Goal: Transaction & Acquisition: Purchase product/service

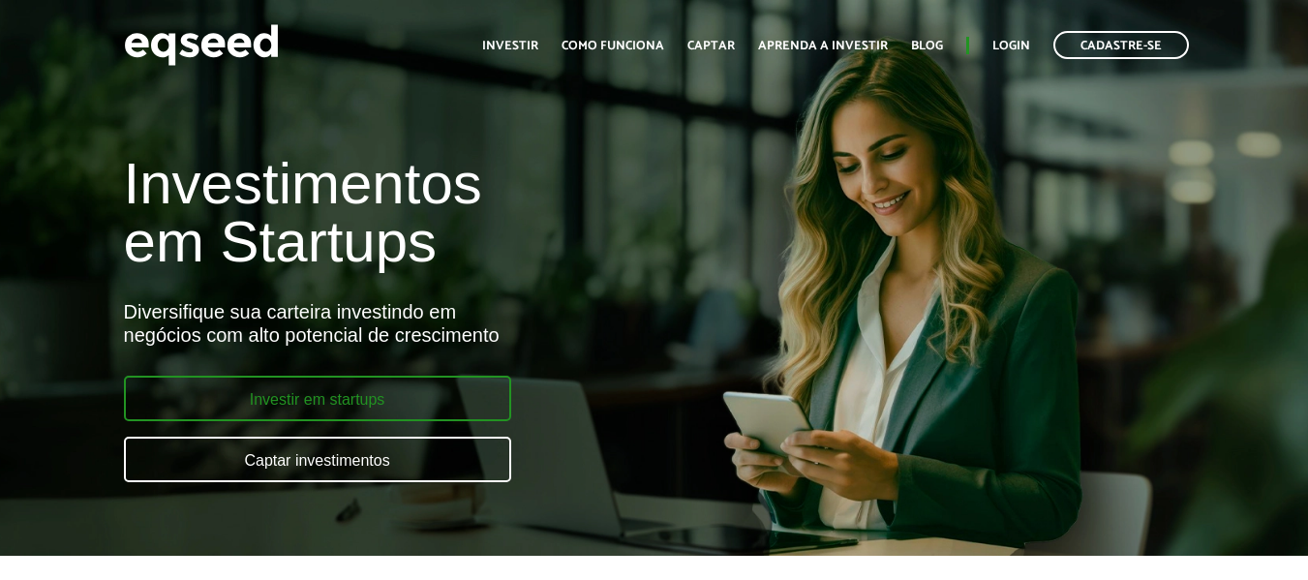
click at [405, 387] on link "Investir em startups" at bounding box center [317, 398] width 387 height 45
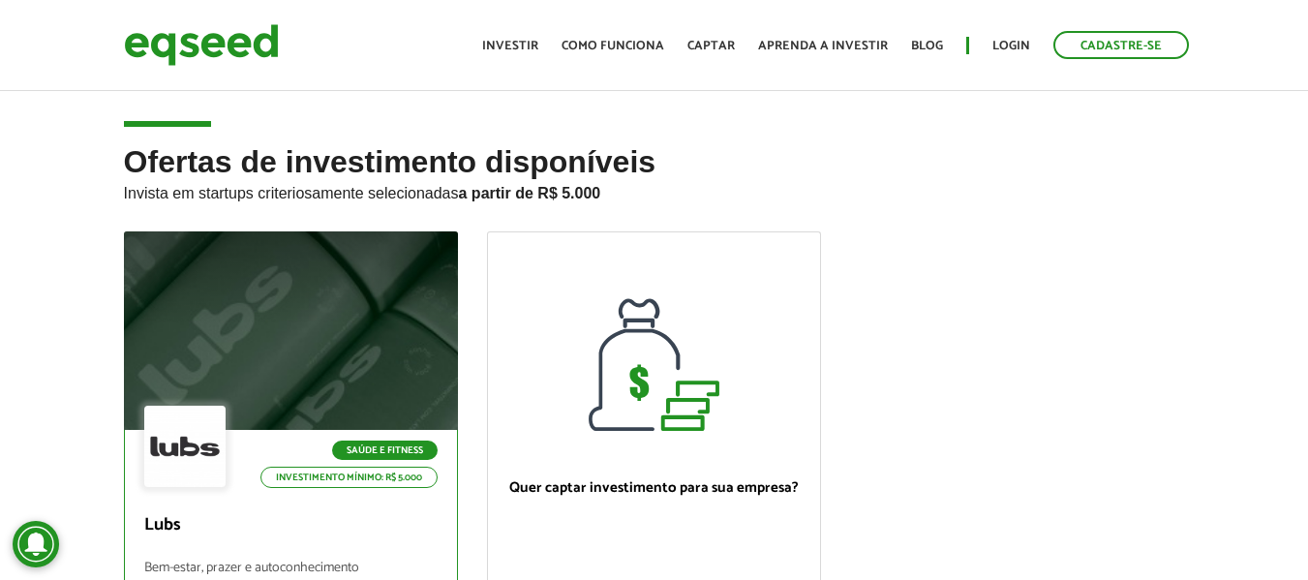
scroll to position [97, 0]
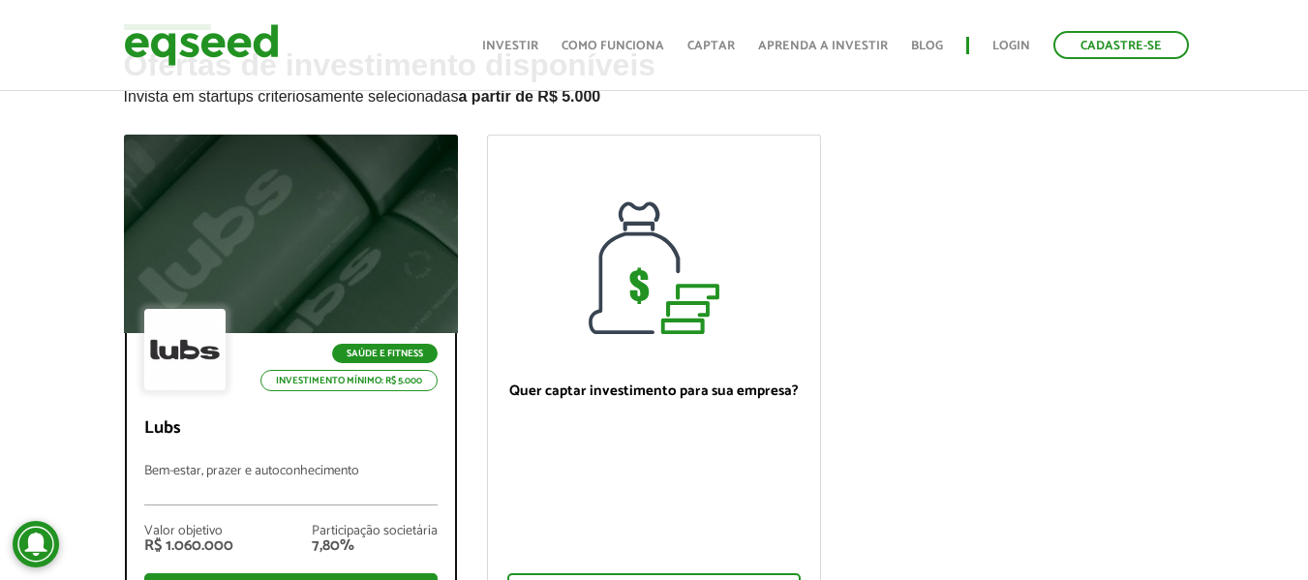
click at [295, 261] on div at bounding box center [290, 234] width 401 height 238
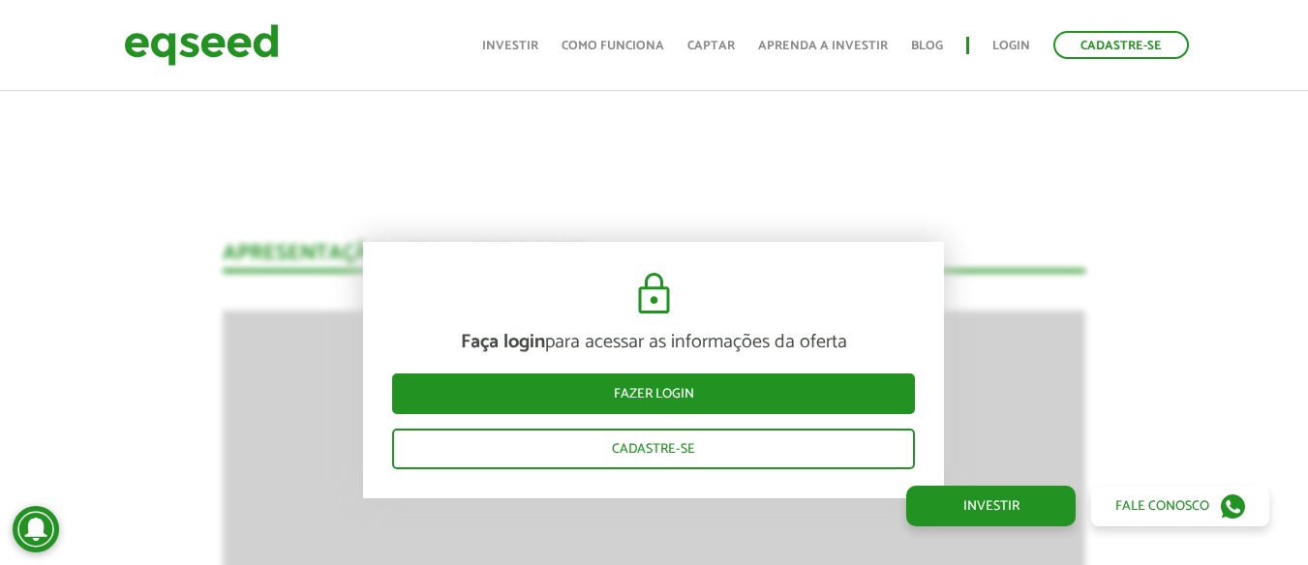
scroll to position [1065, 0]
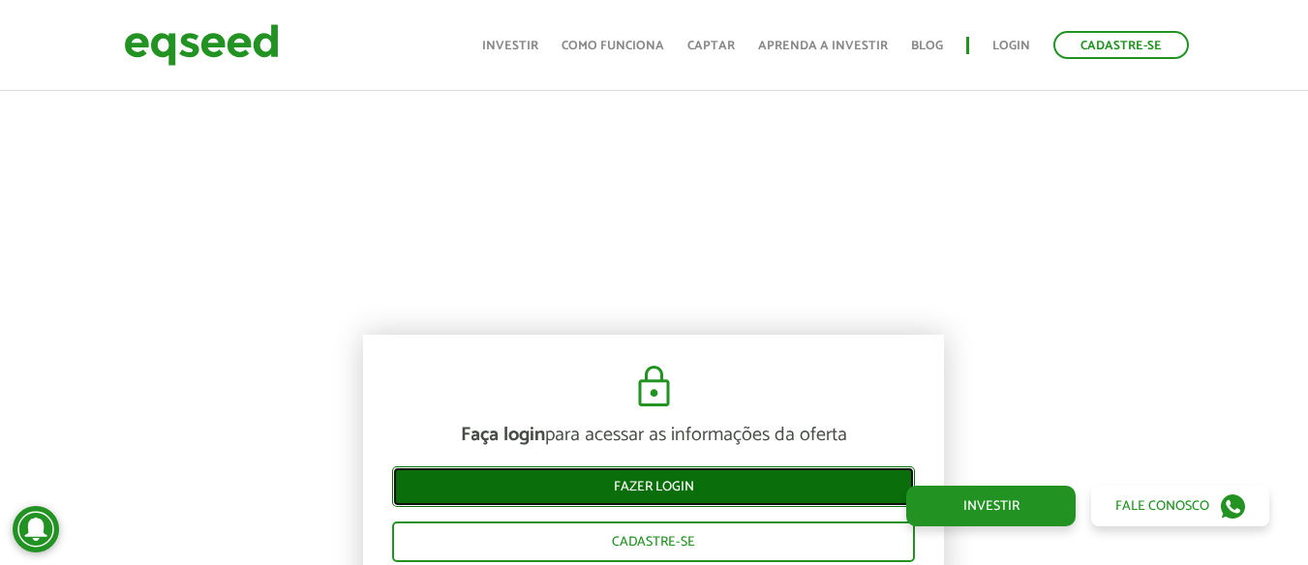
click at [774, 481] on link "Fazer login" at bounding box center [653, 487] width 523 height 41
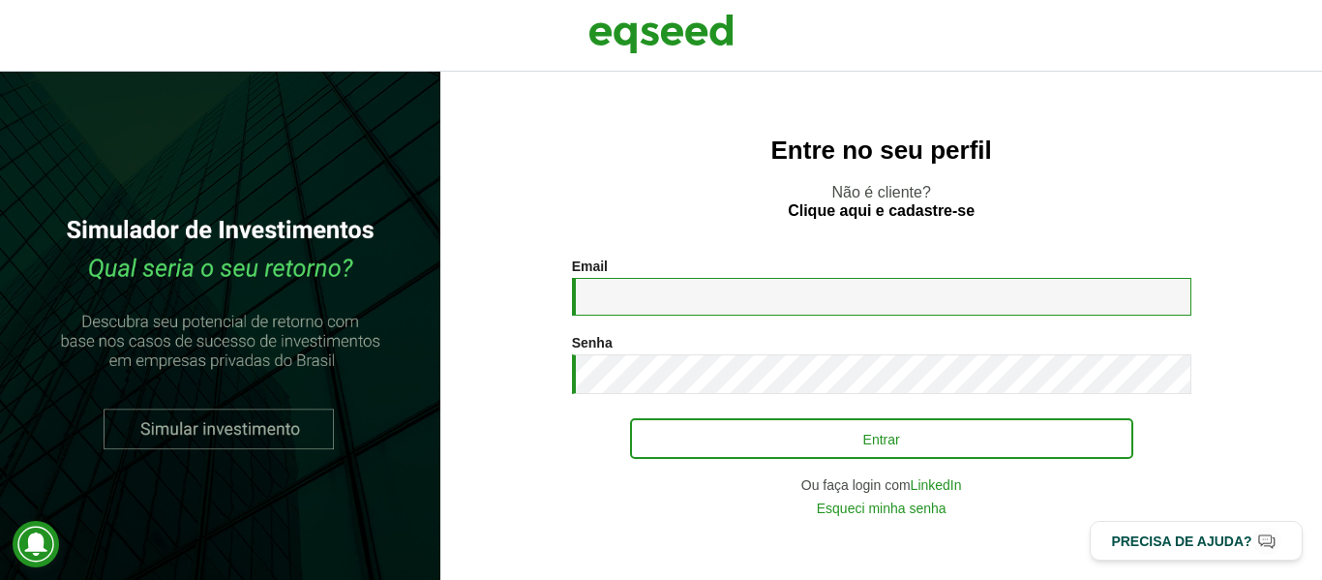
type input "**********"
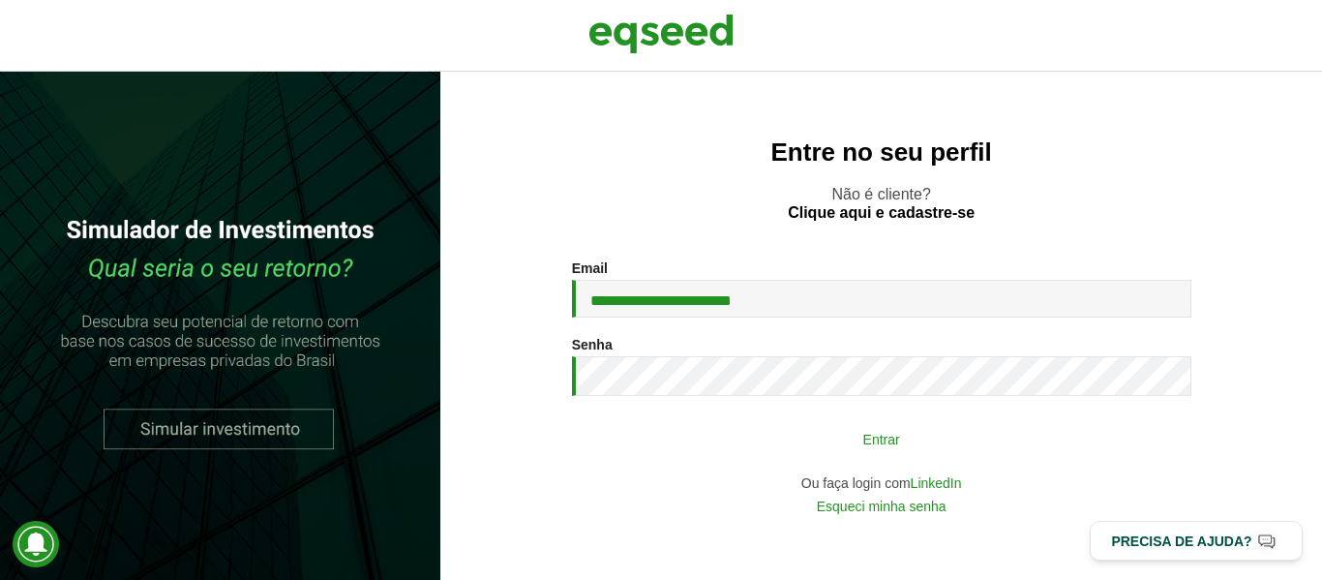
click at [752, 451] on button "Entrar" at bounding box center [881, 438] width 503 height 37
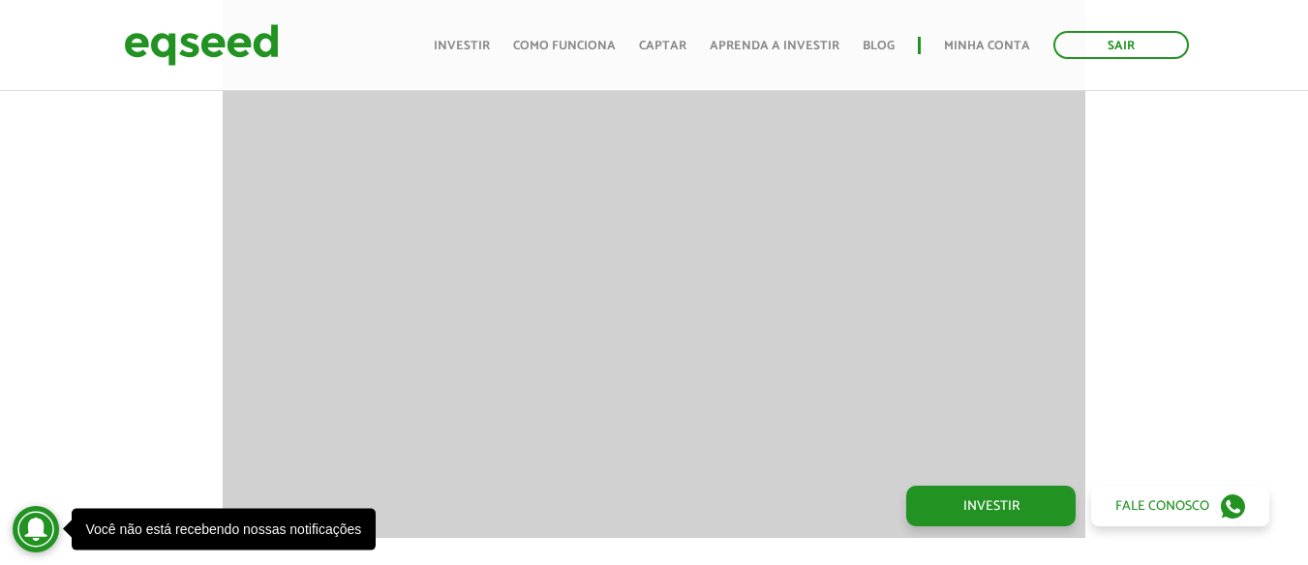
scroll to position [1839, 0]
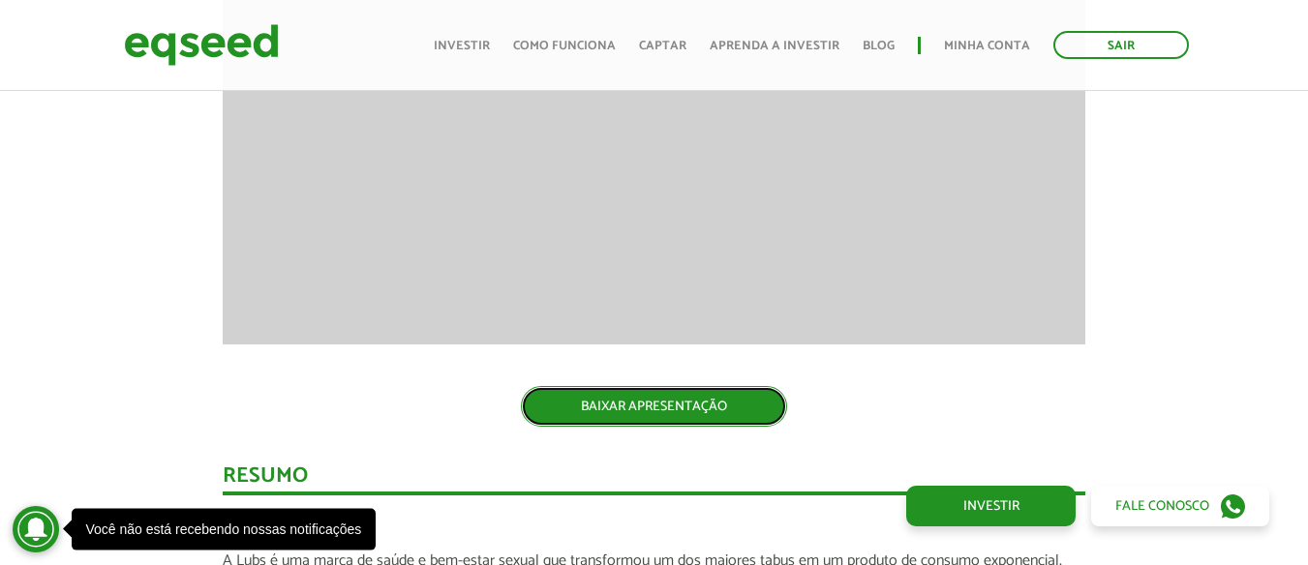
click at [658, 406] on link "BAIXAR APRESENTAÇÃO" at bounding box center [654, 406] width 266 height 41
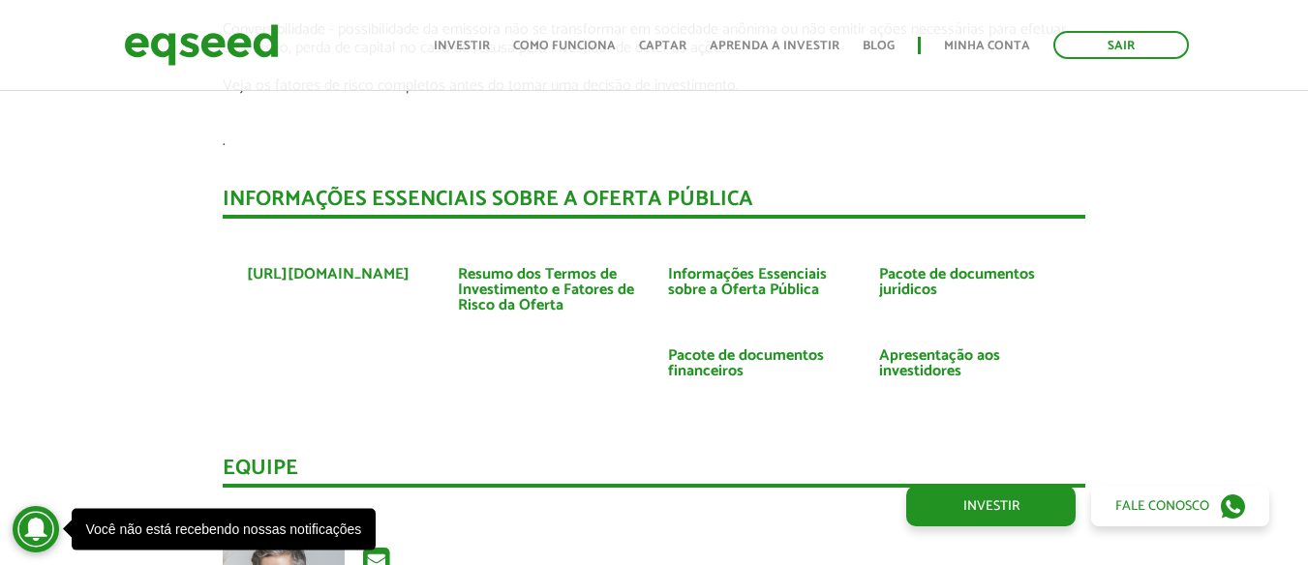
scroll to position [3581, 0]
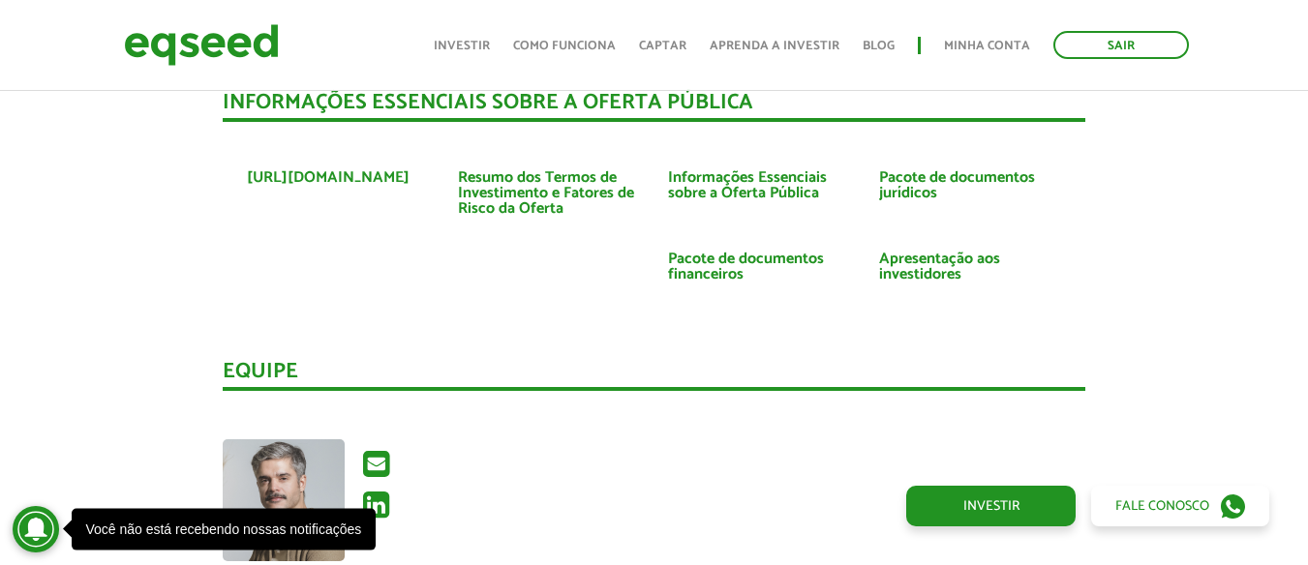
drag, startPoint x: 230, startPoint y: 169, endPoint x: 420, endPoint y: 178, distance: 189.9
click at [420, 178] on ul "https://www.lubs.com.br Resumo dos Termos de Investimento e Fatores de Risco da…" at bounding box center [654, 231] width 862 height 180
copy link "https://www.lubs.com.br"
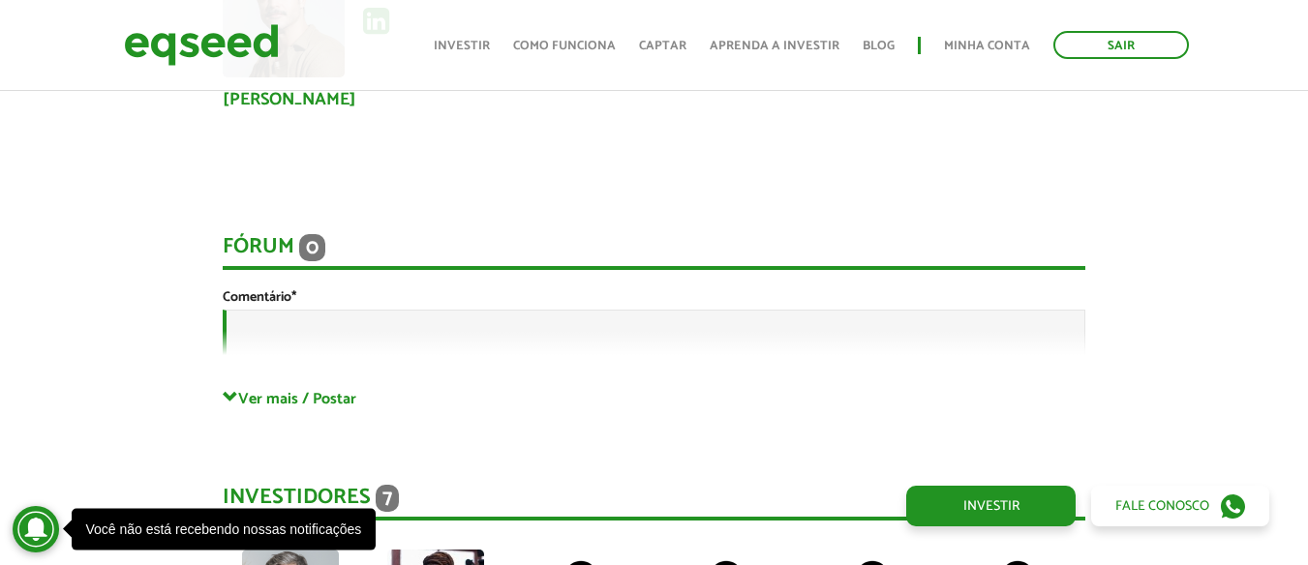
scroll to position [4259, 0]
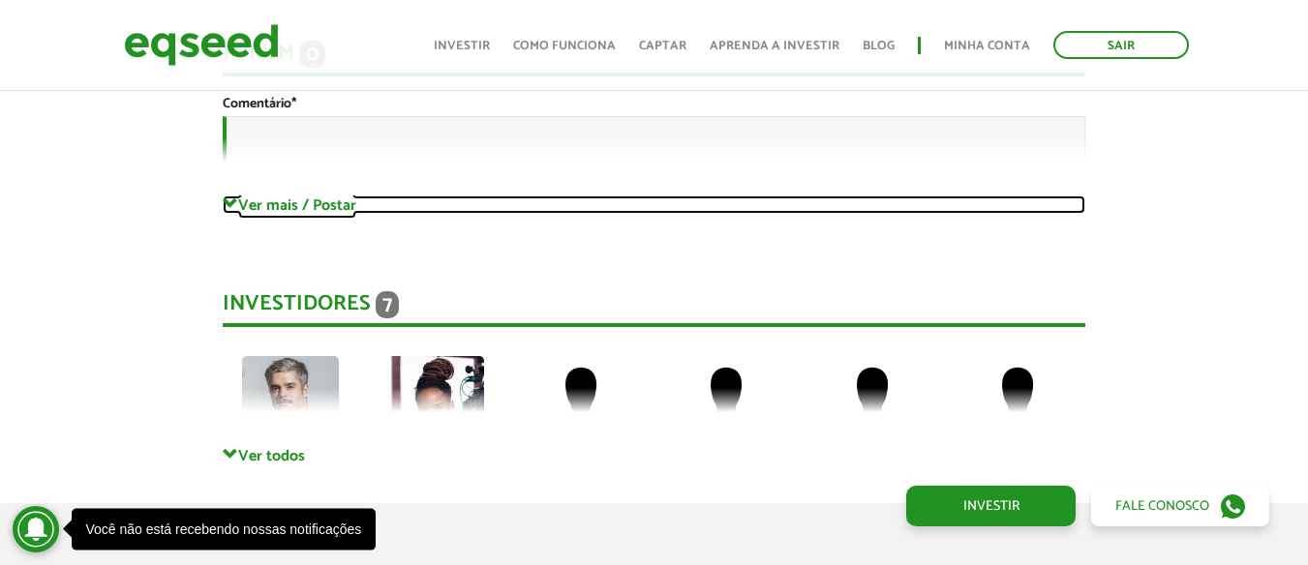
click at [260, 204] on link "Ver mais / Postar" at bounding box center [654, 205] width 862 height 18
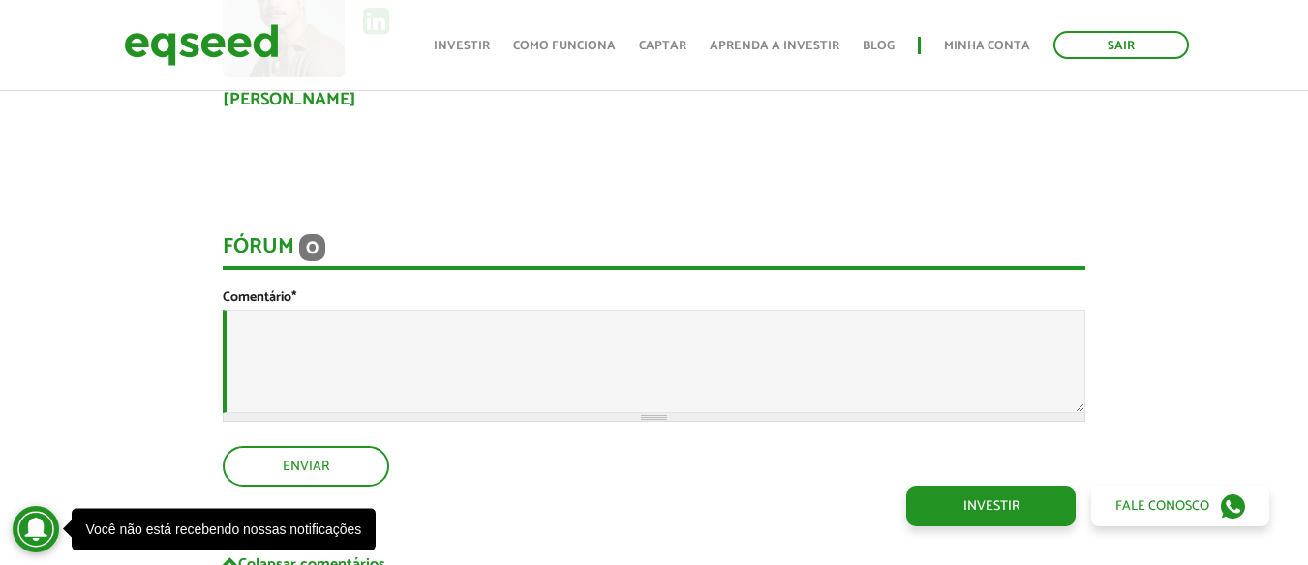
scroll to position [4162, 0]
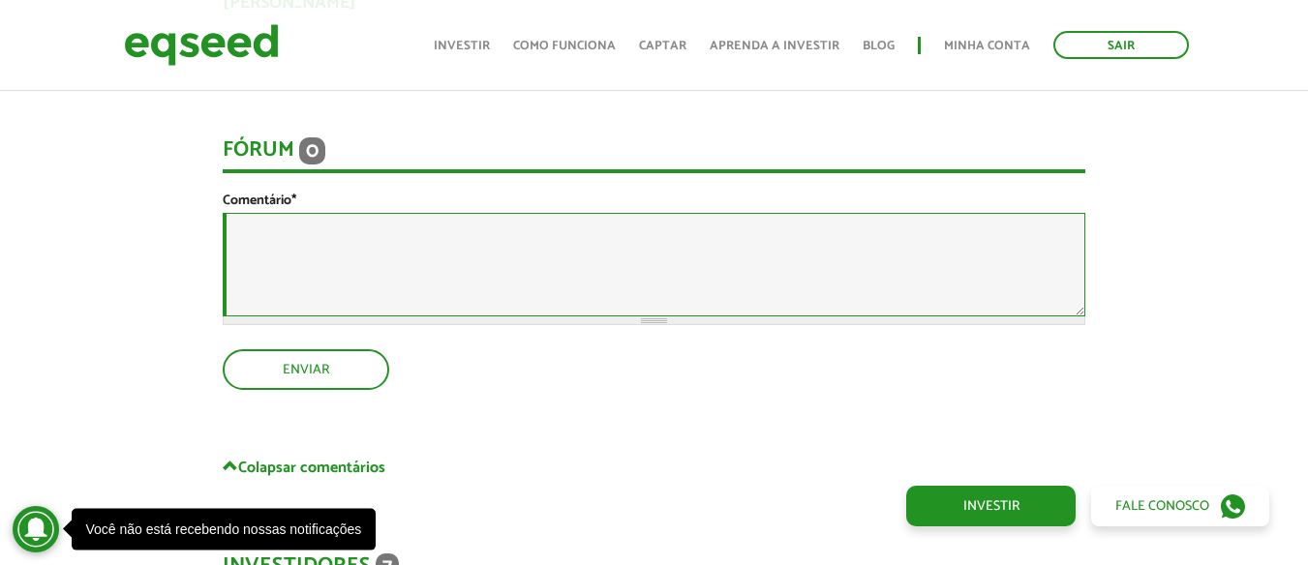
click at [486, 247] on textarea "Comentário *" at bounding box center [654, 265] width 862 height 104
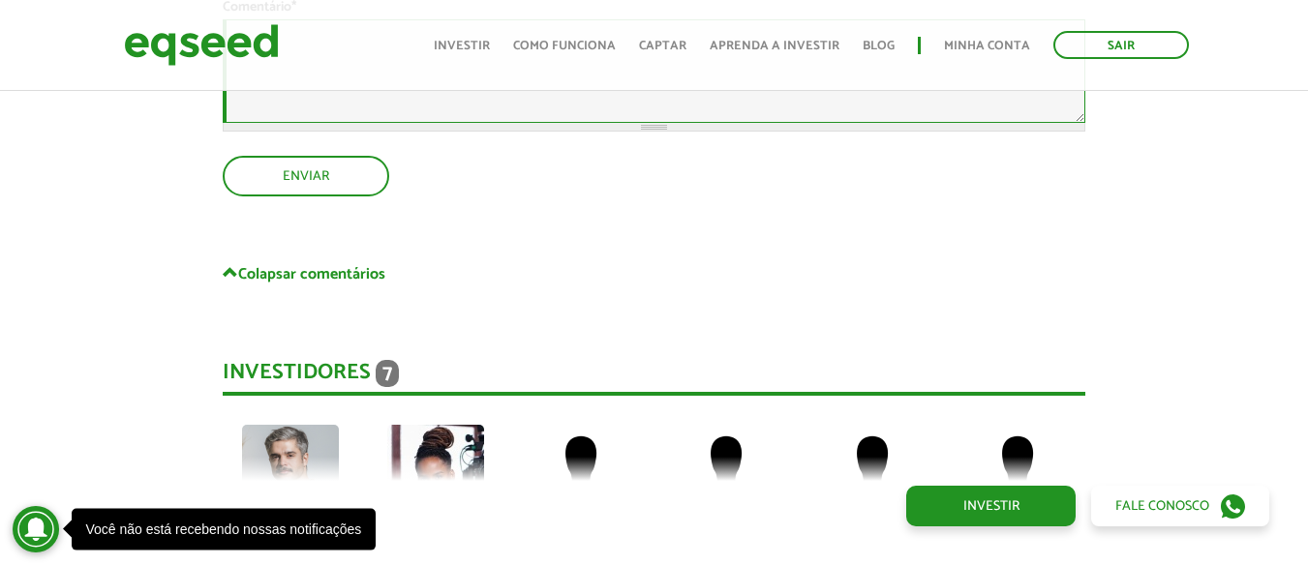
scroll to position [4452, 0]
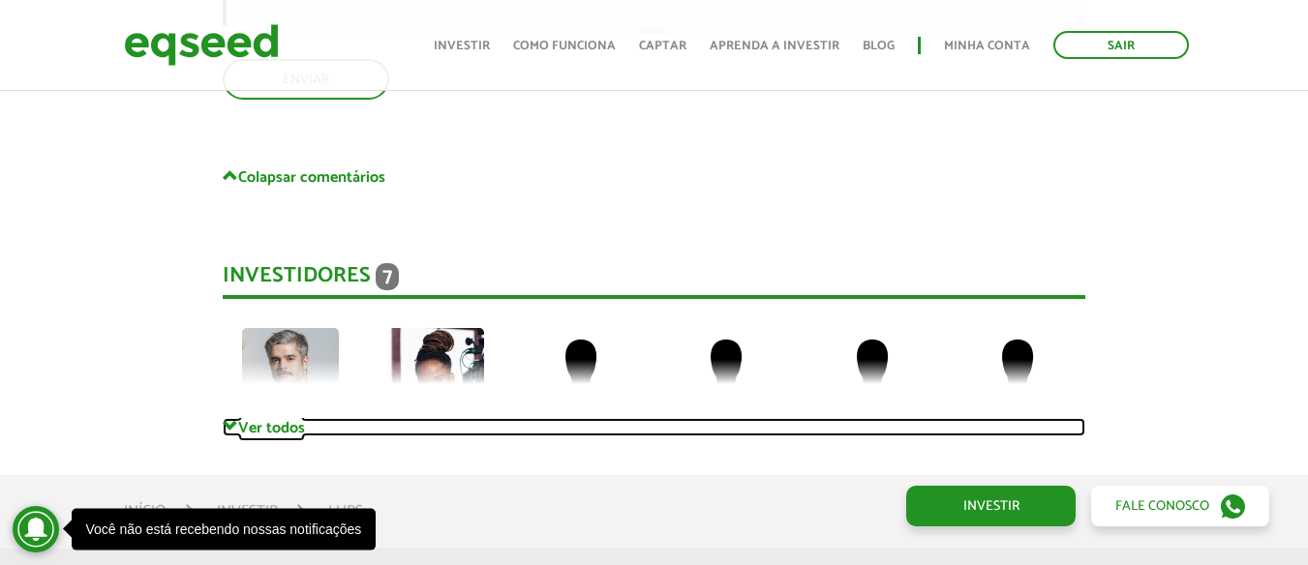
click at [265, 436] on link "Ver todos" at bounding box center [654, 427] width 862 height 18
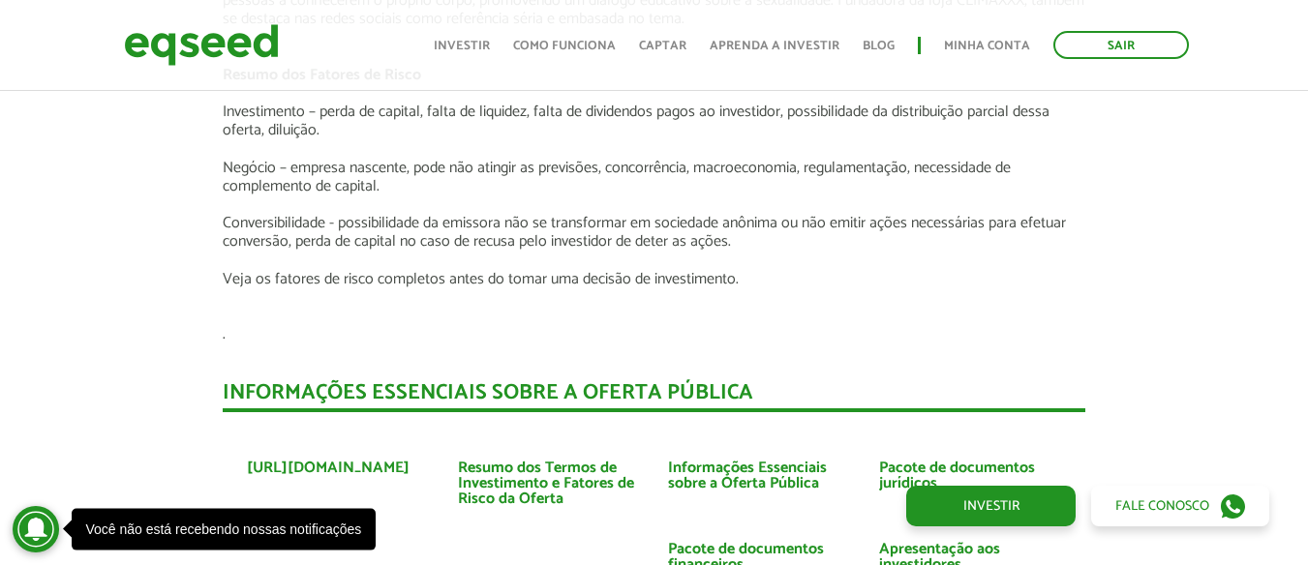
scroll to position [3678, 0]
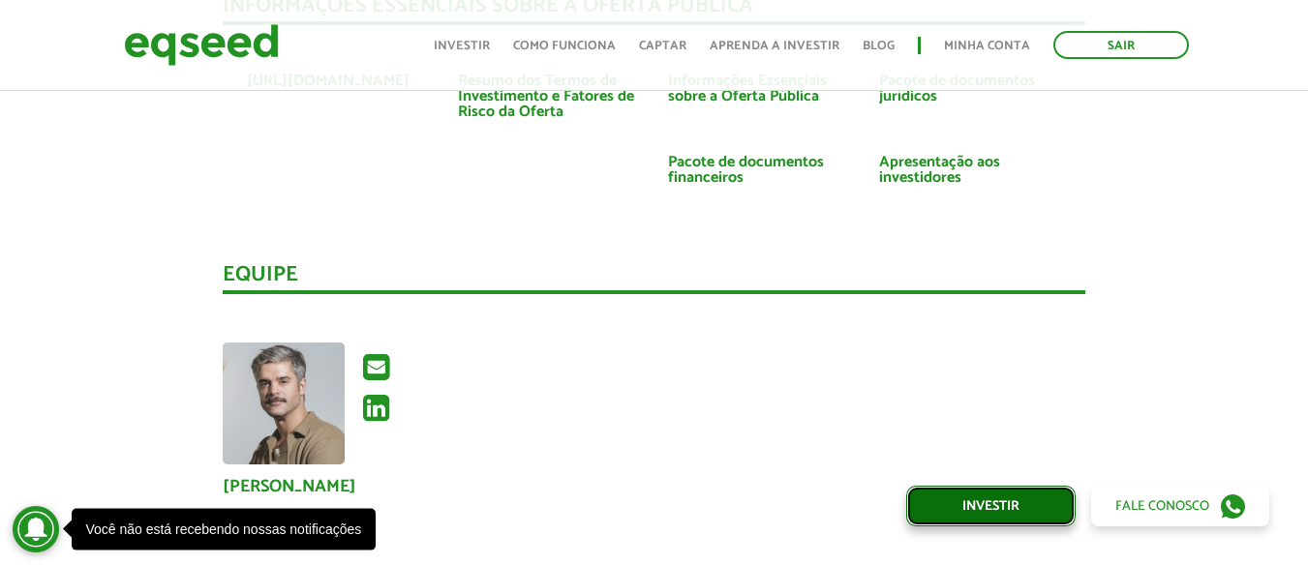
click at [1017, 513] on link "Investir" at bounding box center [990, 506] width 169 height 41
click at [992, 496] on link "Investir" at bounding box center [990, 506] width 169 height 41
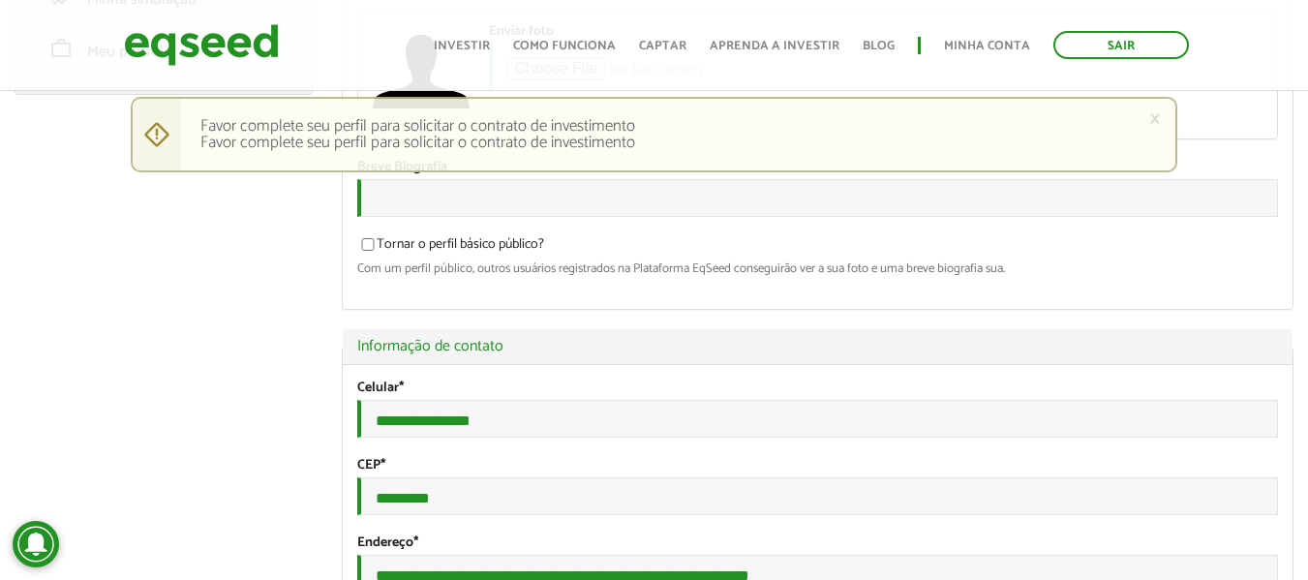
scroll to position [97, 0]
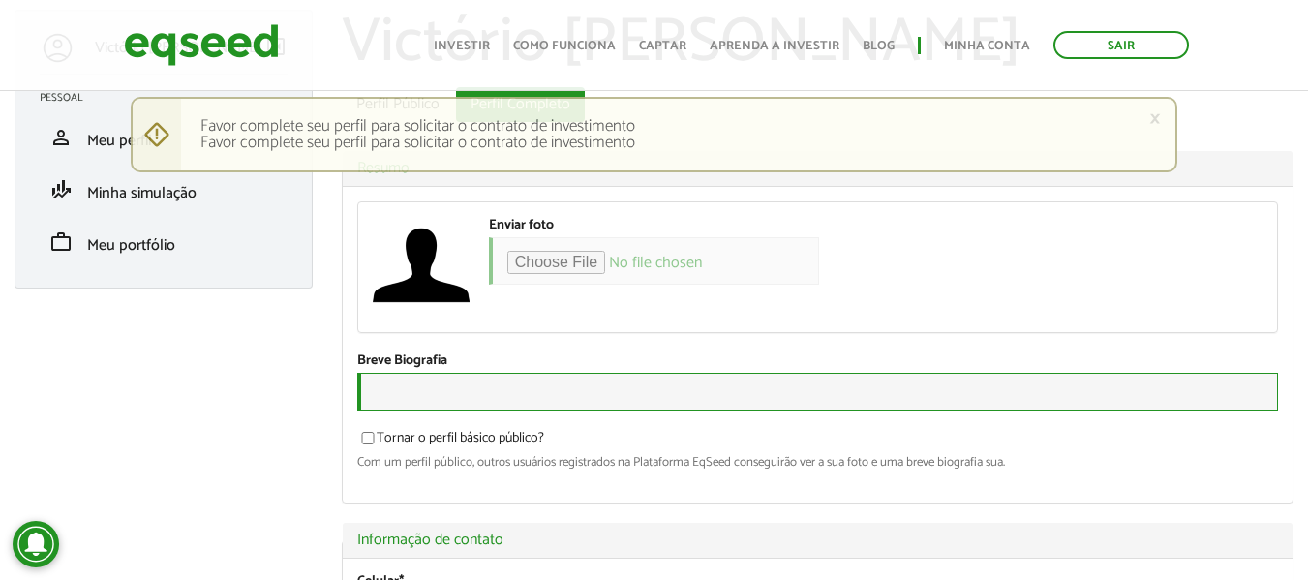
click at [608, 397] on input "Breve Biografia" at bounding box center [817, 392] width 920 height 38
type input "*****"
click at [554, 405] on input "Breve Biografia" at bounding box center [817, 392] width 920 height 38
type input "*******"
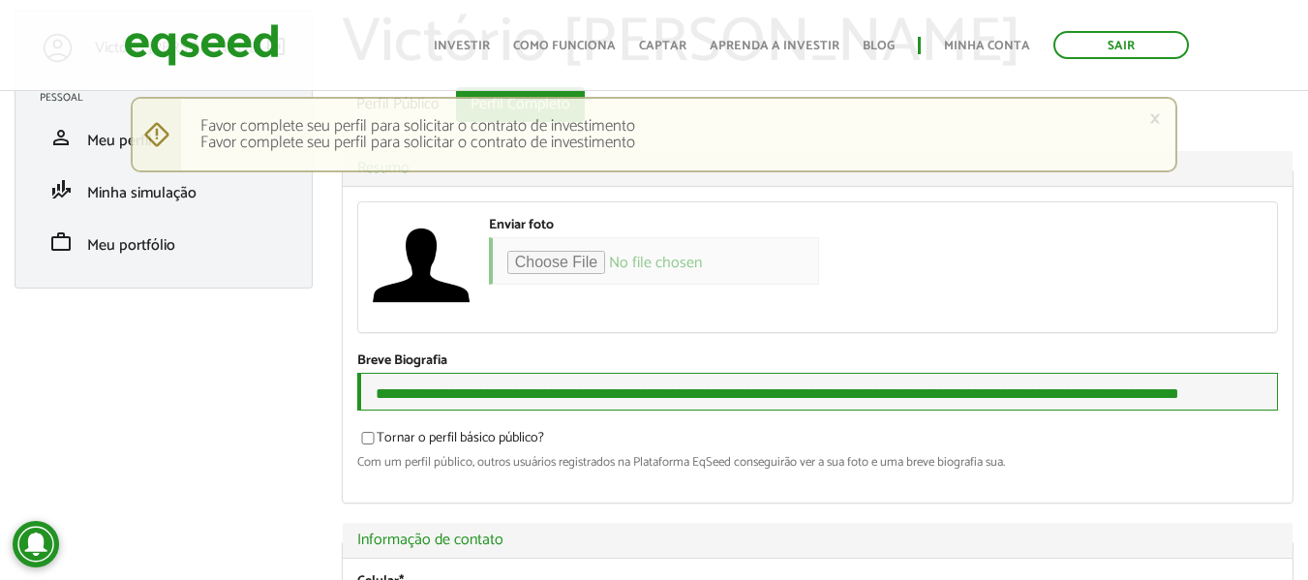
type input "**********"
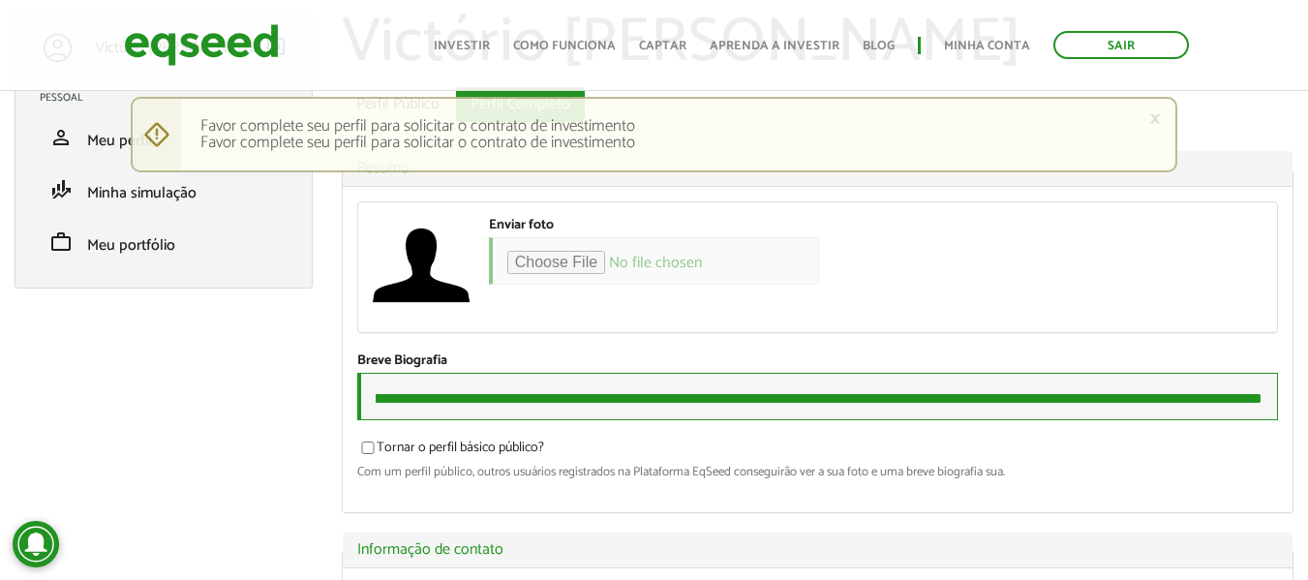
scroll to position [0, 0]
drag, startPoint x: 553, startPoint y: 403, endPoint x: 0, endPoint y: 412, distance: 552.7
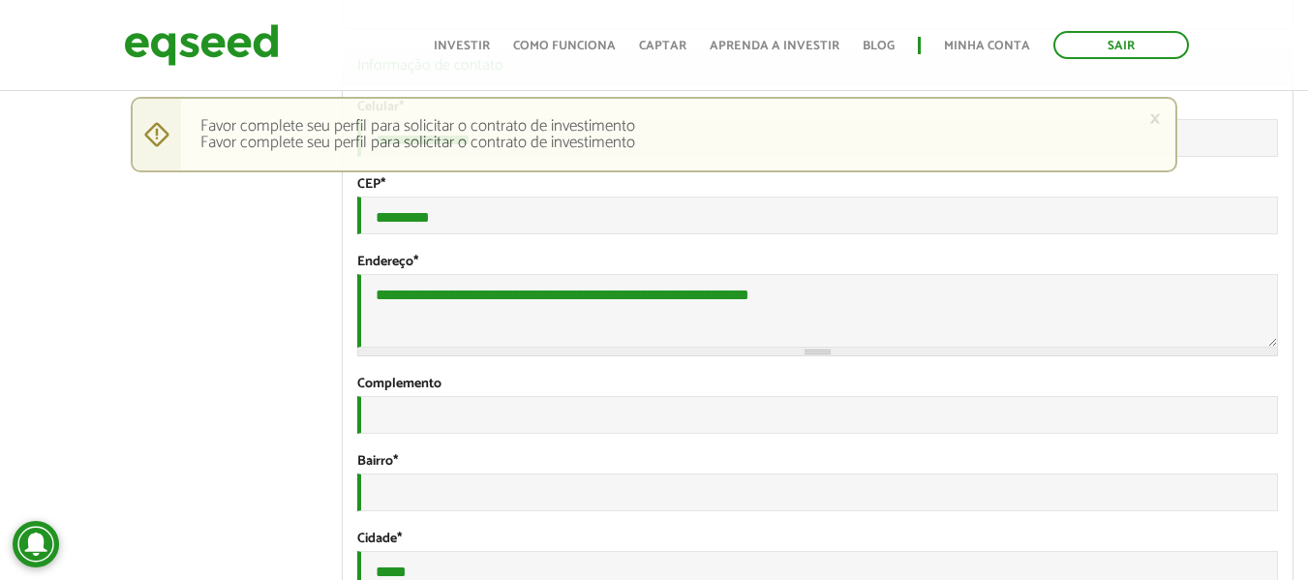
scroll to position [677, 0]
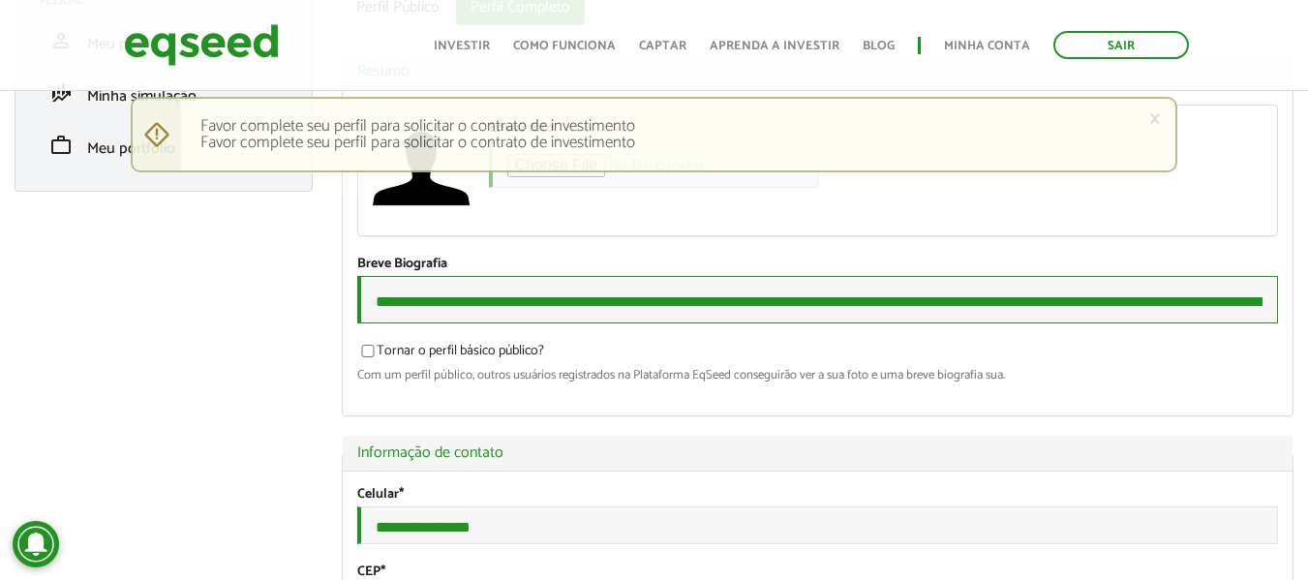
type input "**********"
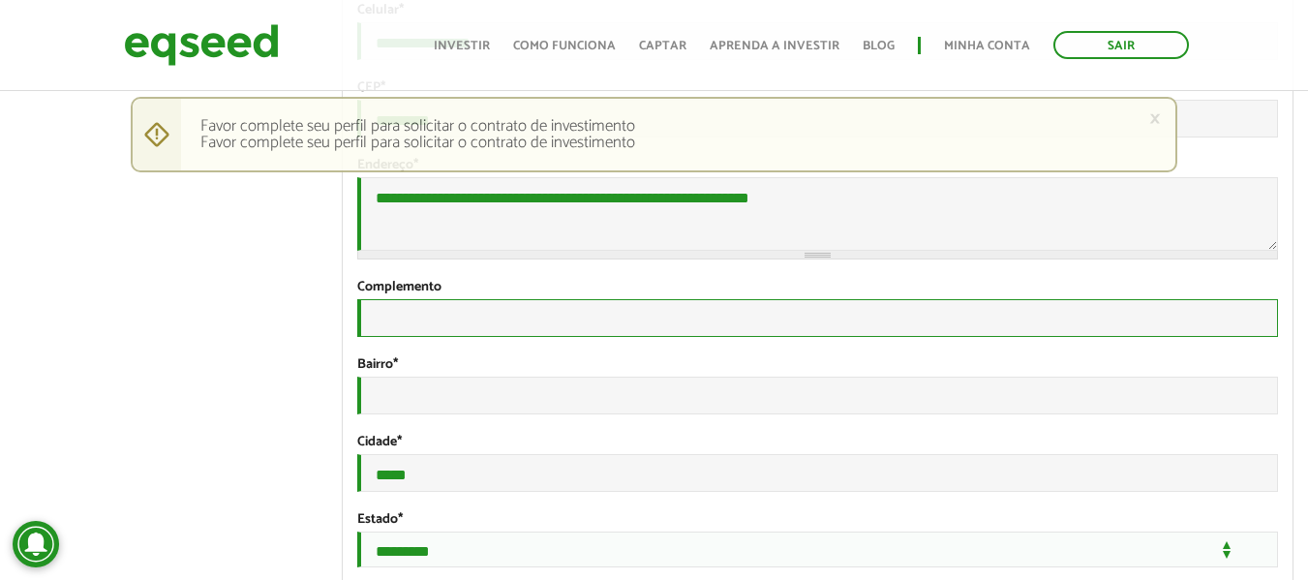
click at [446, 337] on input "Complemento" at bounding box center [817, 318] width 920 height 38
type input "****"
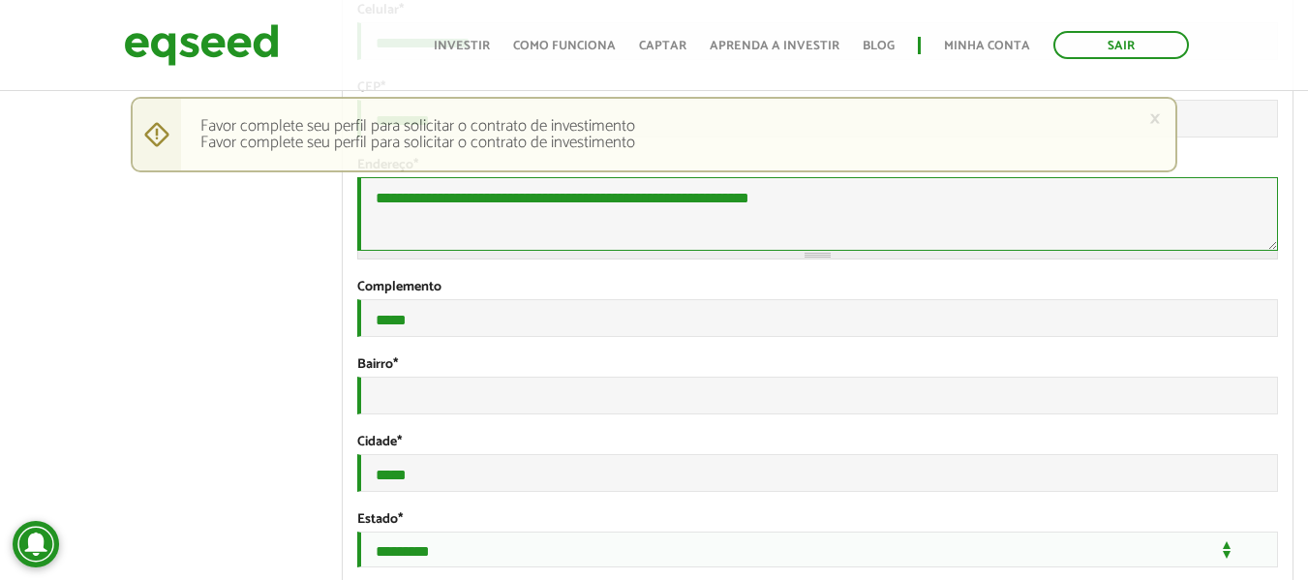
drag, startPoint x: 540, startPoint y: 219, endPoint x: 649, endPoint y: 215, distance: 109.4
click at [649, 215] on textarea "**********" at bounding box center [817, 214] width 920 height 74
type textarea "**********"
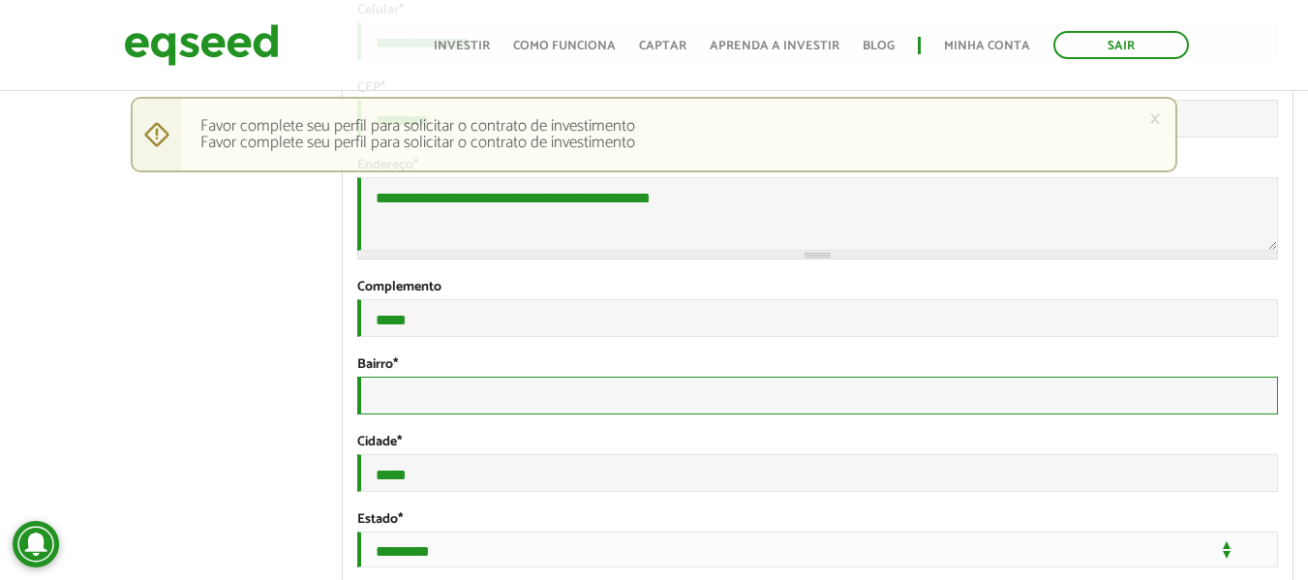
click at [419, 414] on input "Bairro *" at bounding box center [817, 395] width 920 height 38
paste input "**********"
type input "**********"
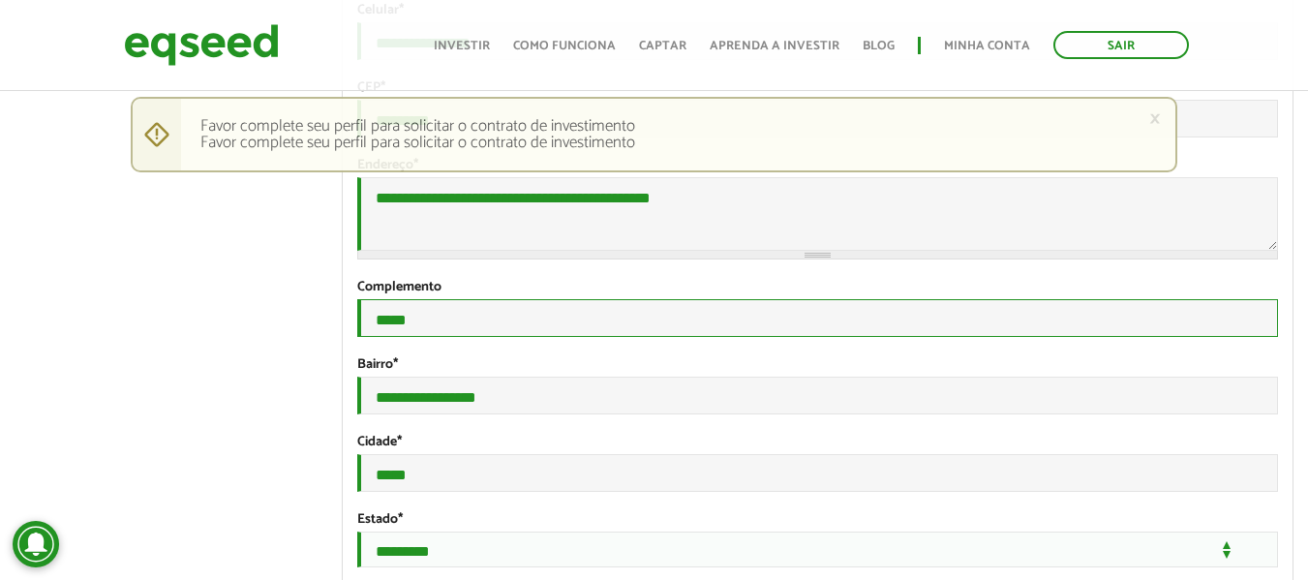
click at [434, 329] on input "****" at bounding box center [817, 318] width 920 height 38
type input "*********"
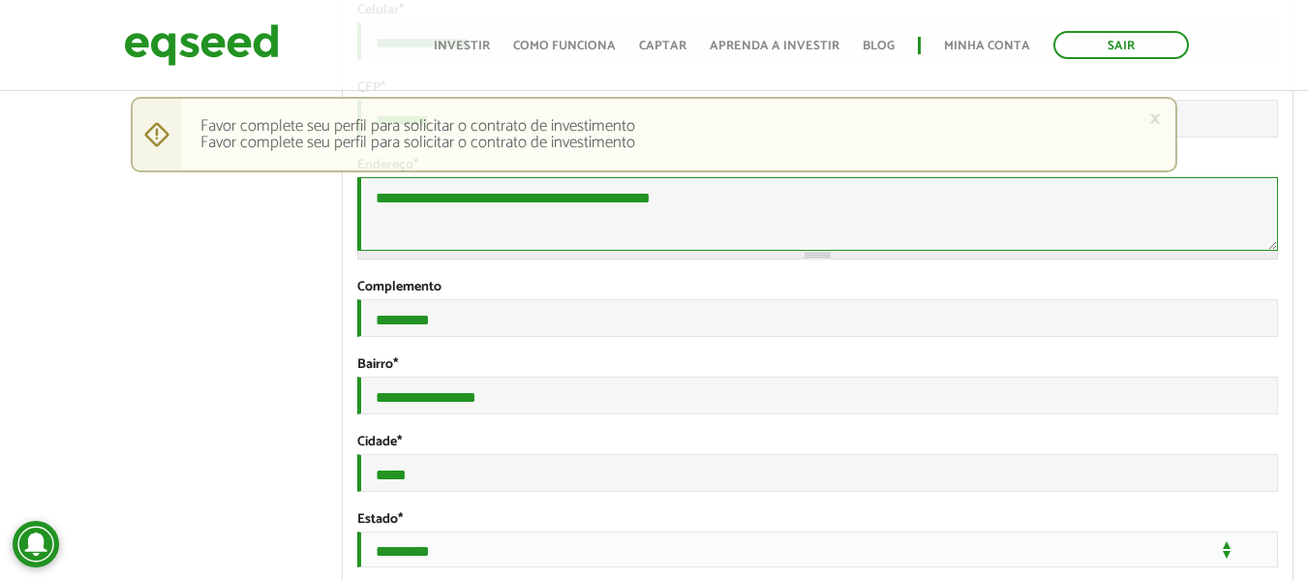
drag, startPoint x: 538, startPoint y: 219, endPoint x: 694, endPoint y: 219, distance: 155.8
click at [694, 219] on textarea "**********" at bounding box center [817, 214] width 920 height 74
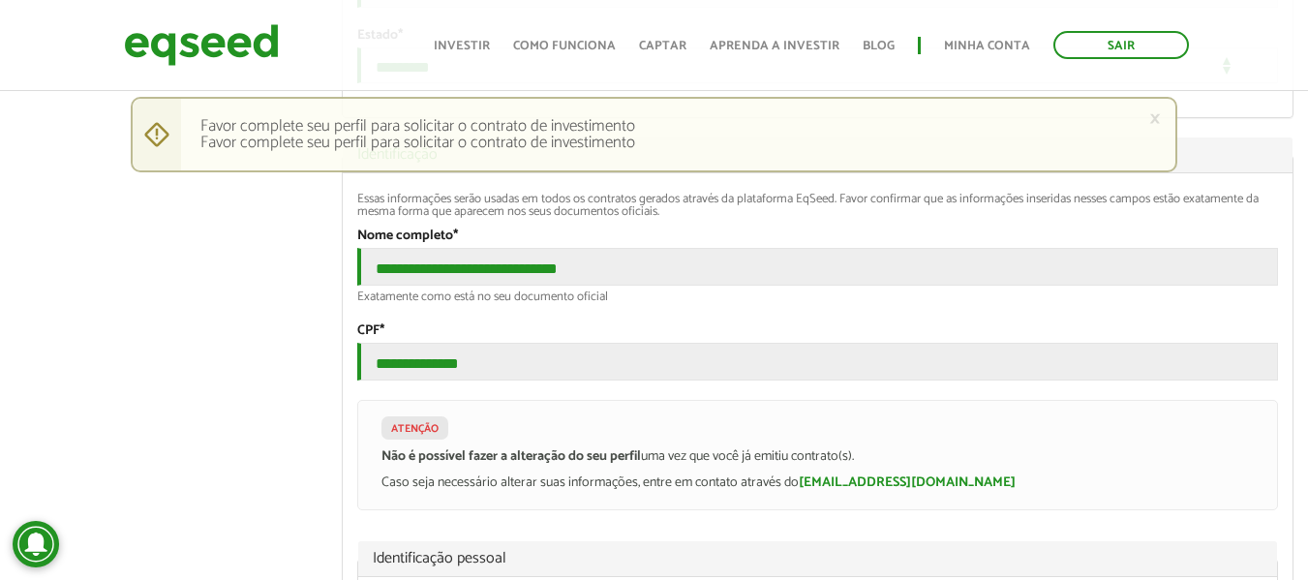
scroll to position [1355, 0]
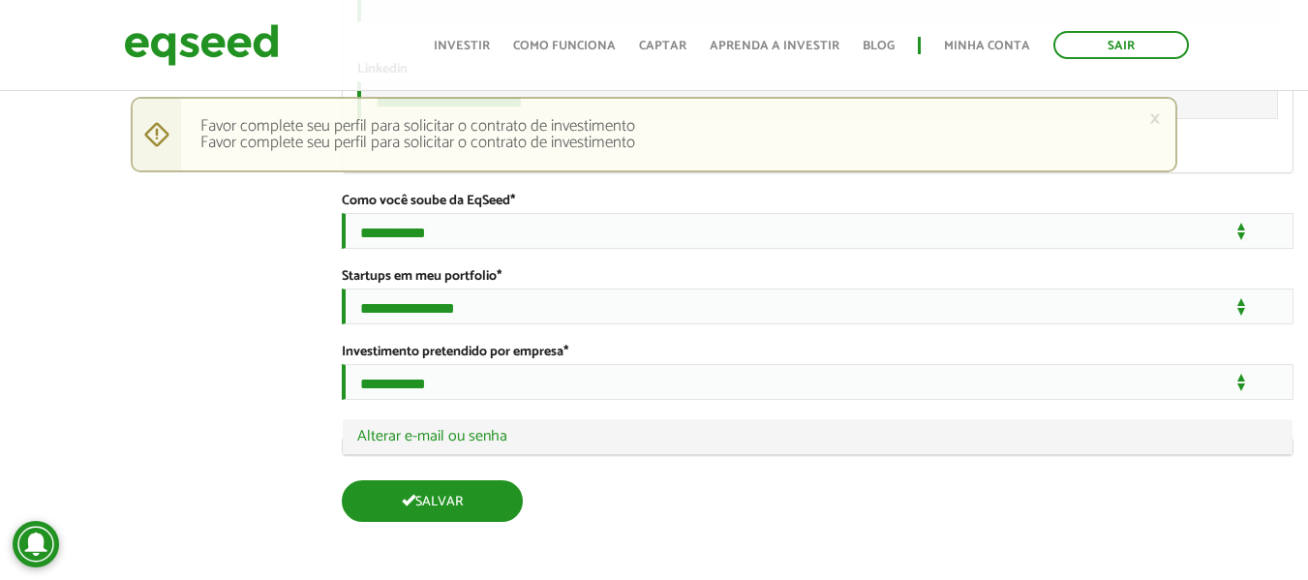
type textarea "**********"
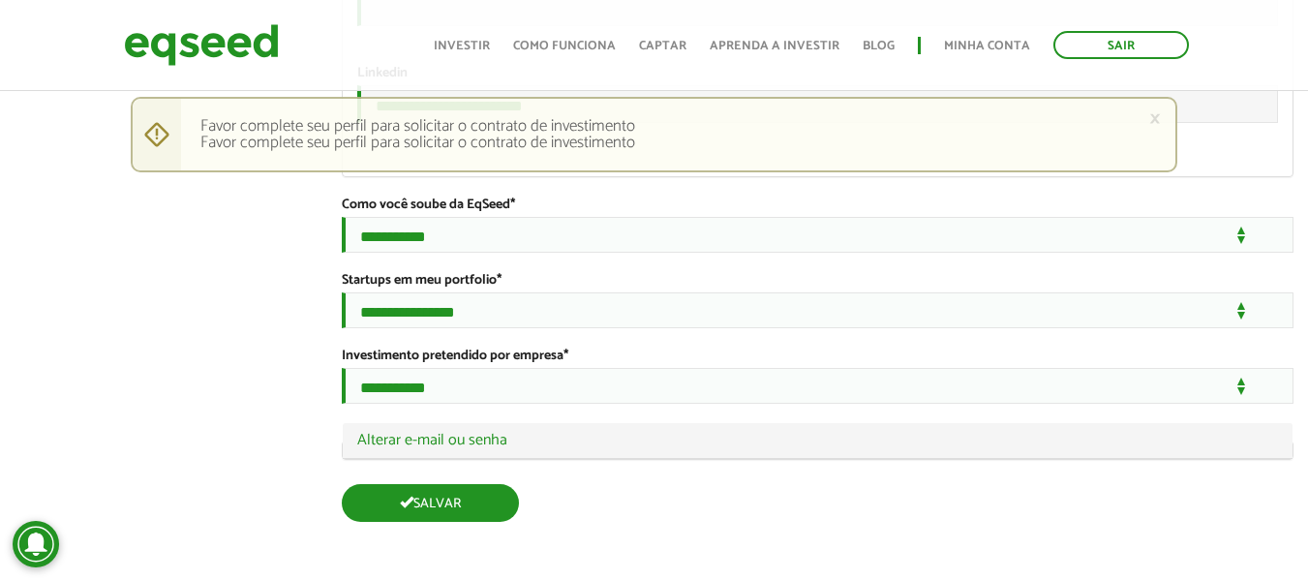
click at [497, 505] on button "Salvar" at bounding box center [430, 503] width 177 height 38
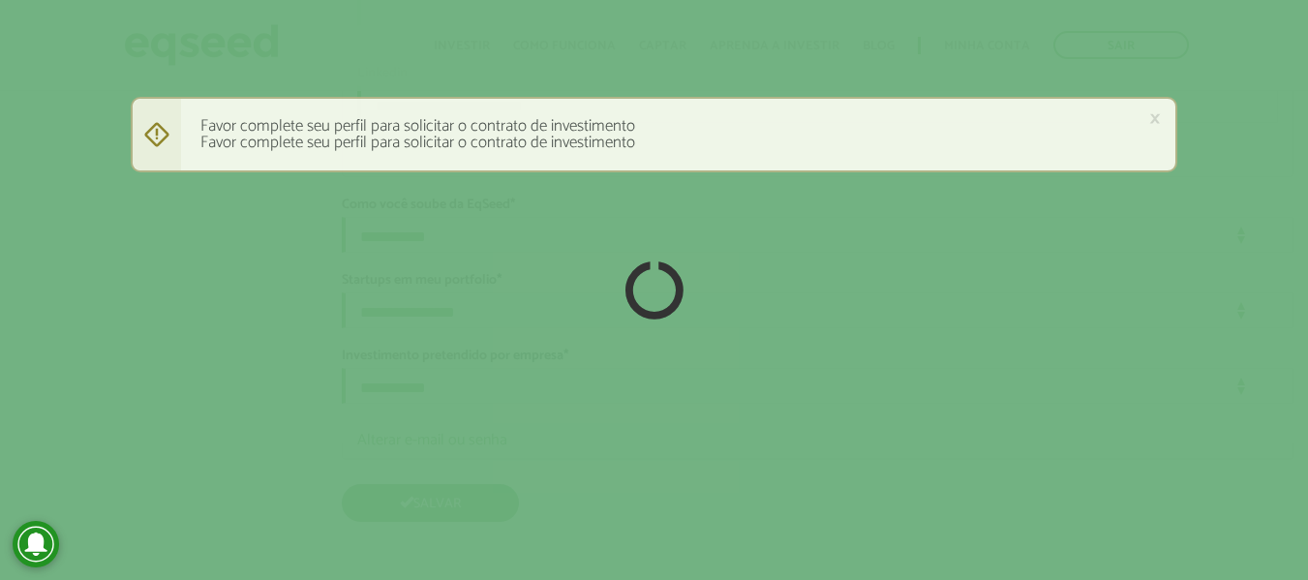
scroll to position [3943, 0]
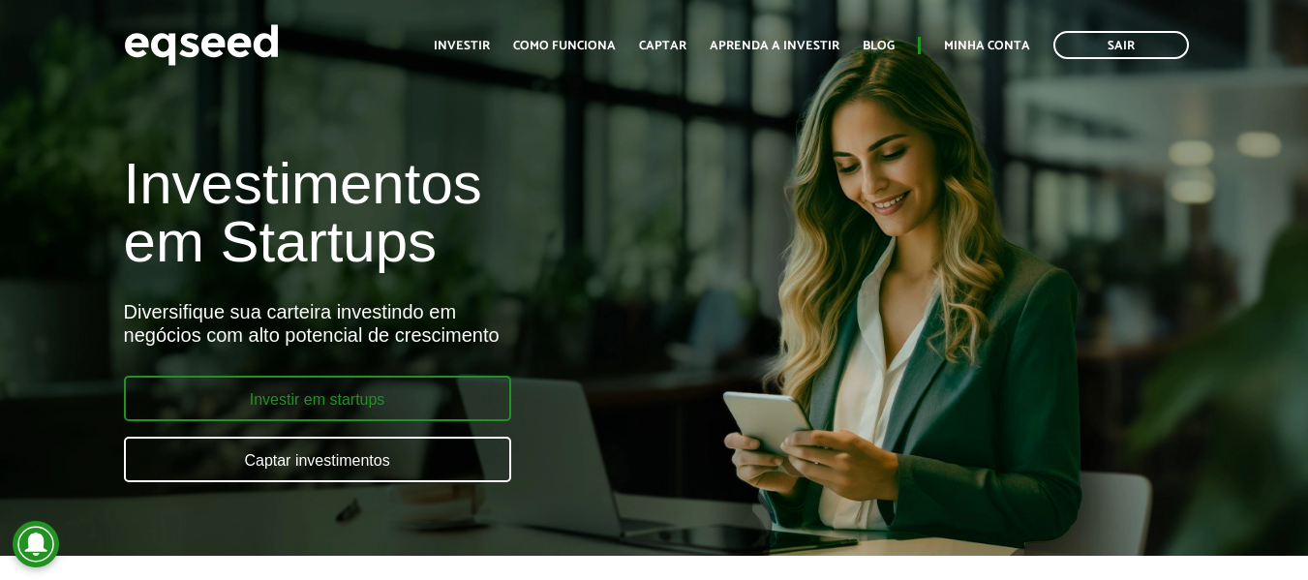
click at [270, 398] on link "Investir em startups" at bounding box center [317, 398] width 387 height 45
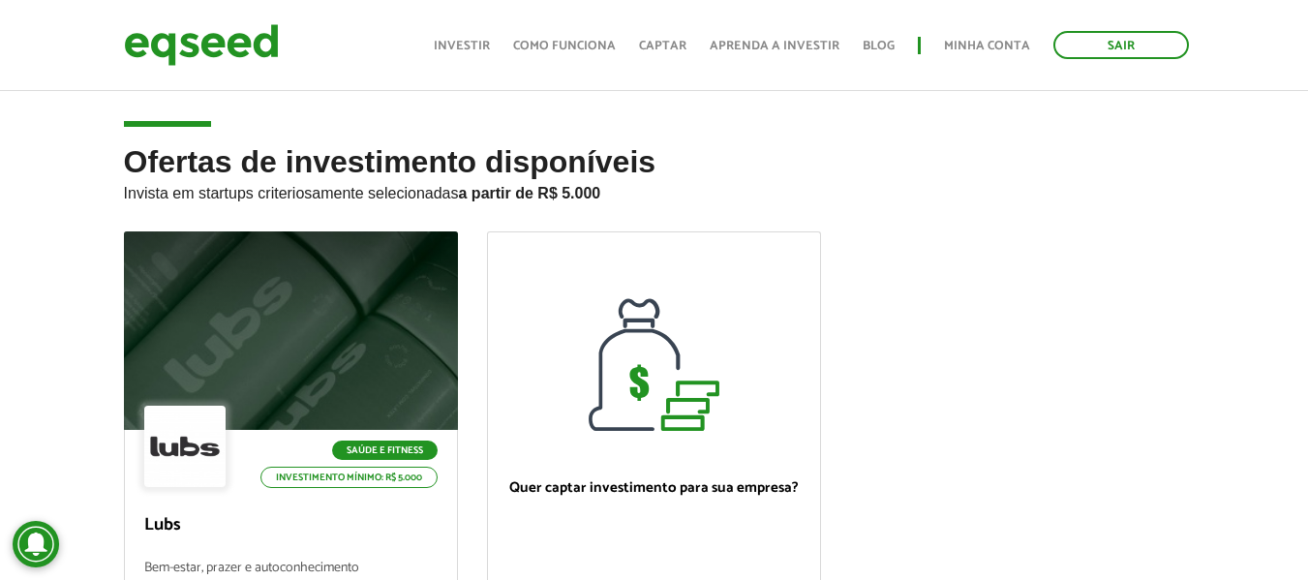
scroll to position [290, 0]
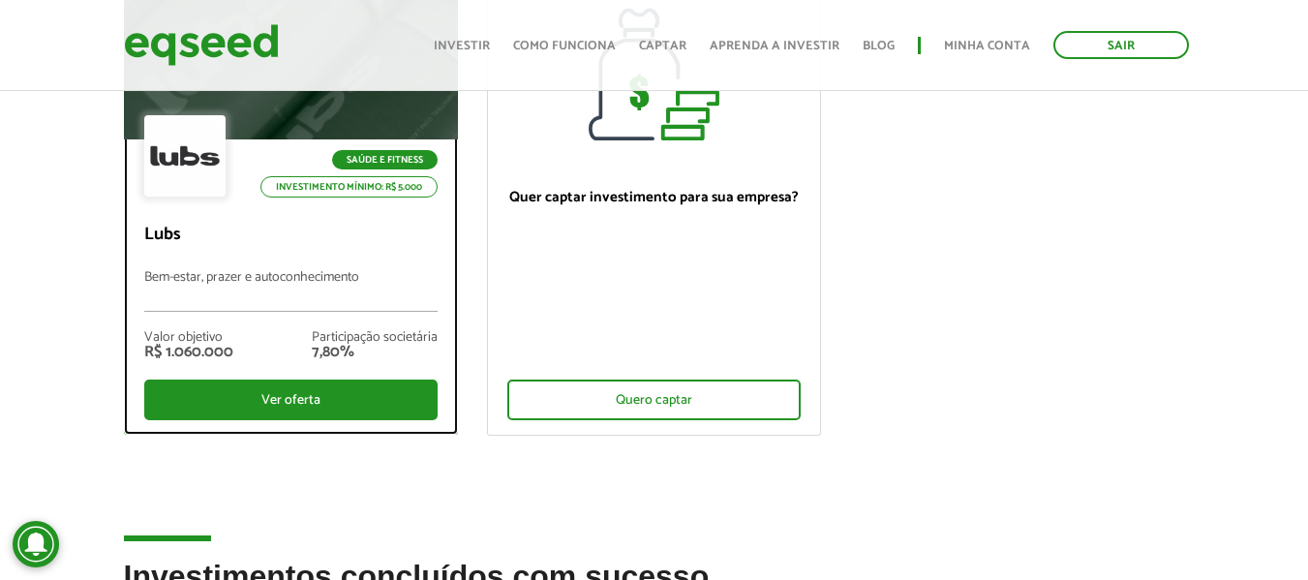
click at [256, 132] on div "Saúde e Fitness Investimento mínimo: R$ 5.000" at bounding box center [290, 157] width 293 height 85
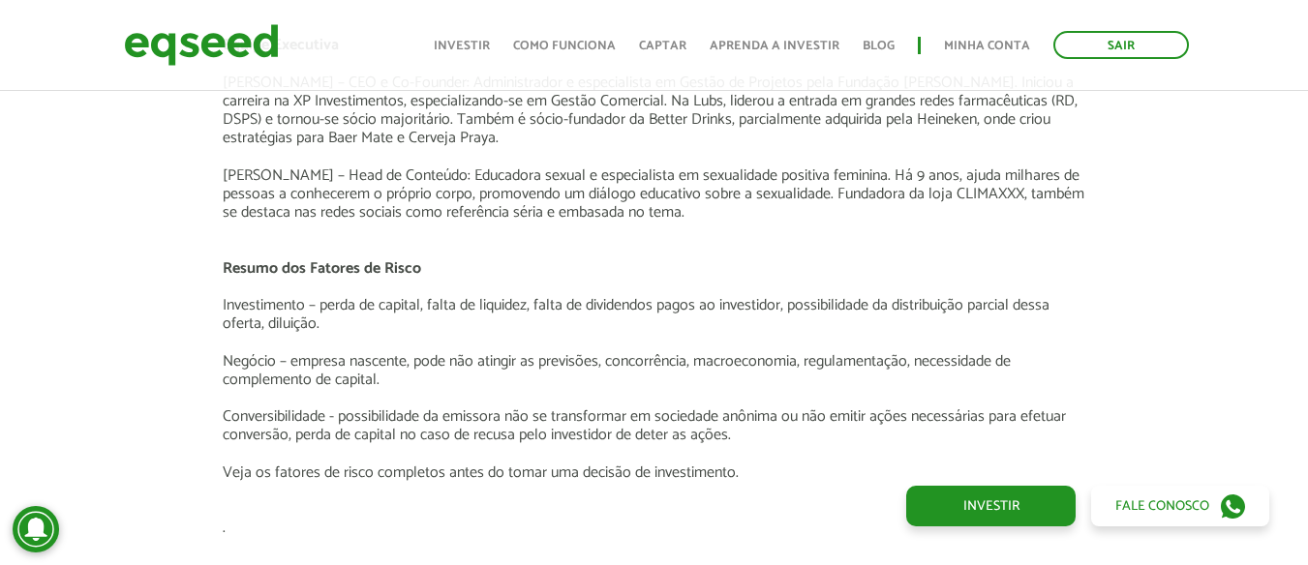
scroll to position [3000, 0]
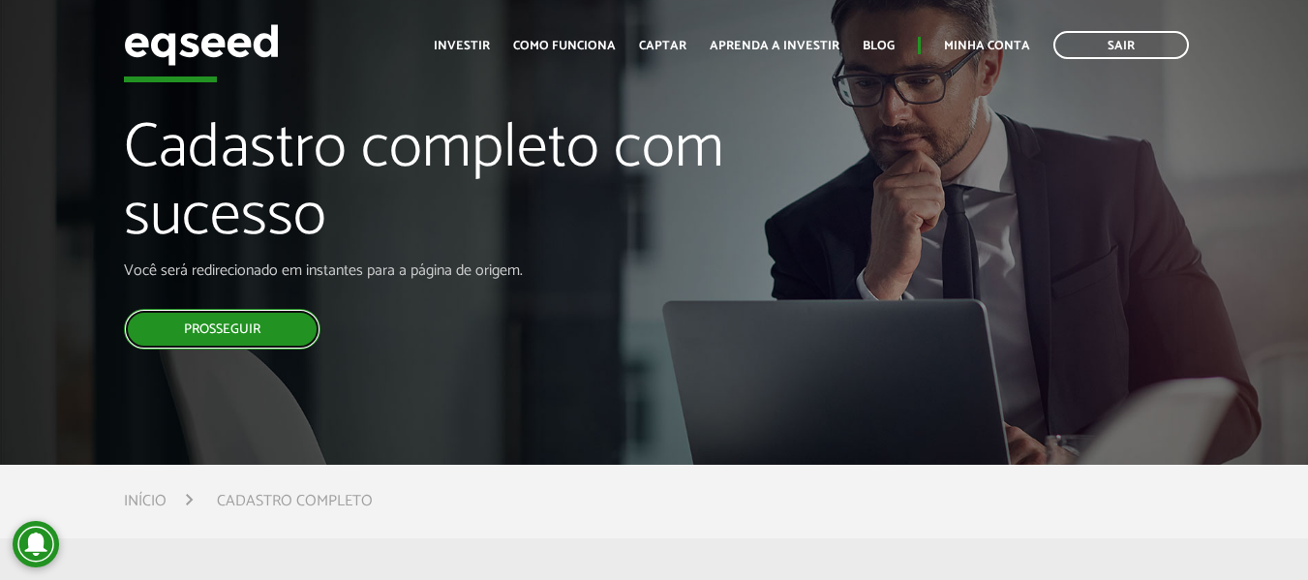
click at [244, 341] on link "Prosseguir" at bounding box center [222, 329] width 196 height 41
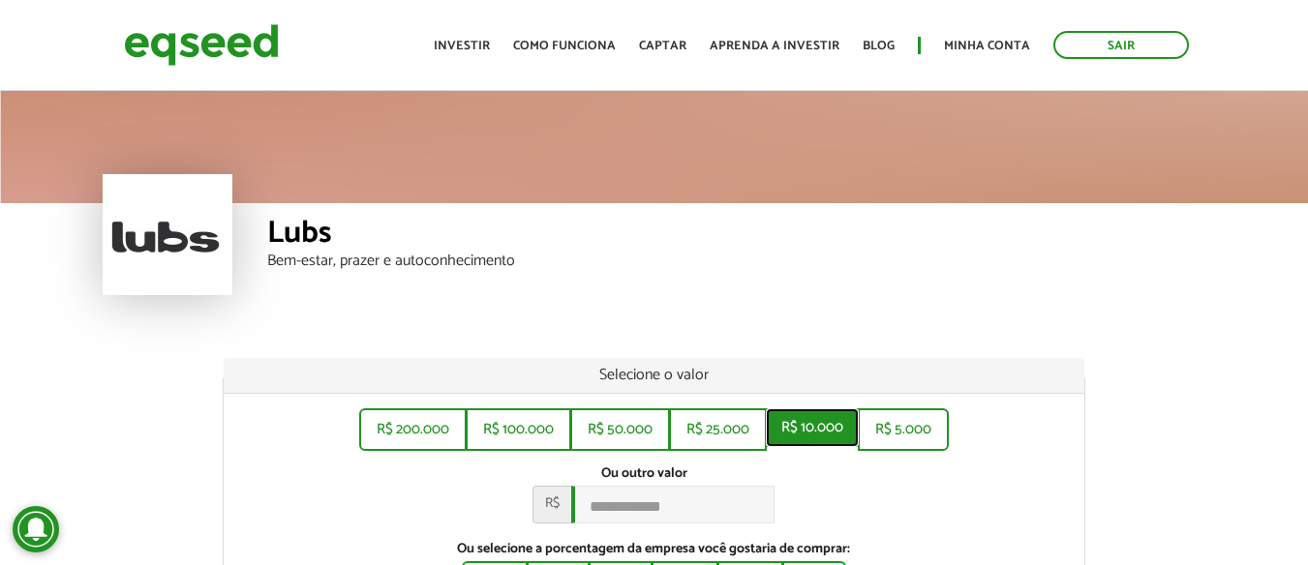
click at [822, 432] on button "R$ 10.000" at bounding box center [812, 427] width 93 height 39
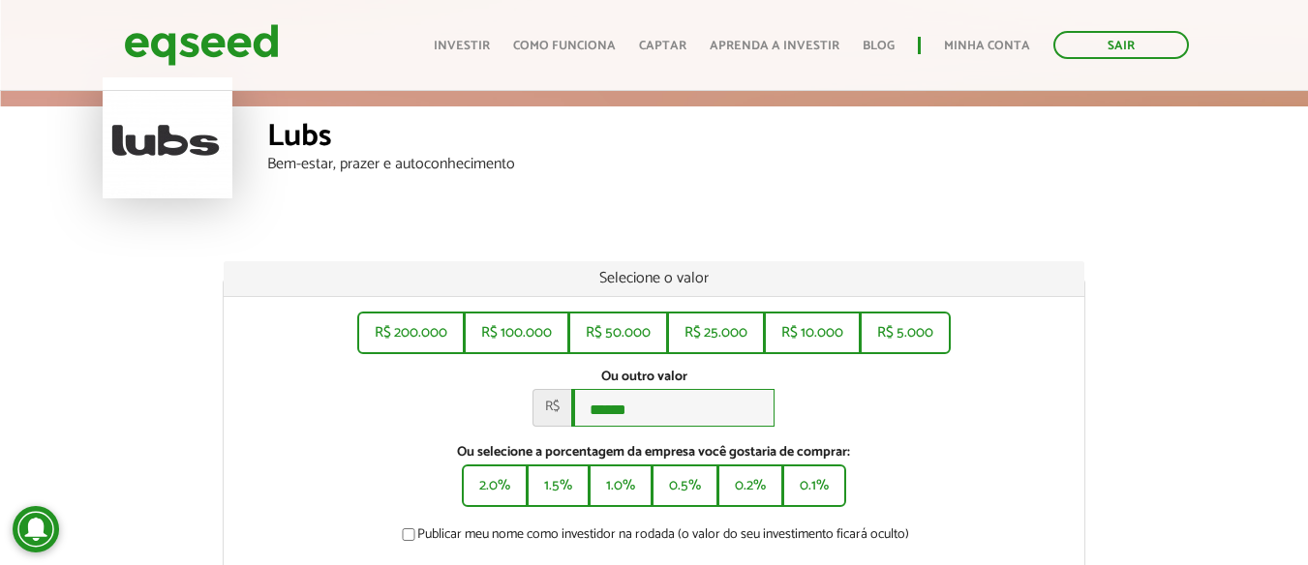
scroll to position [194, 0]
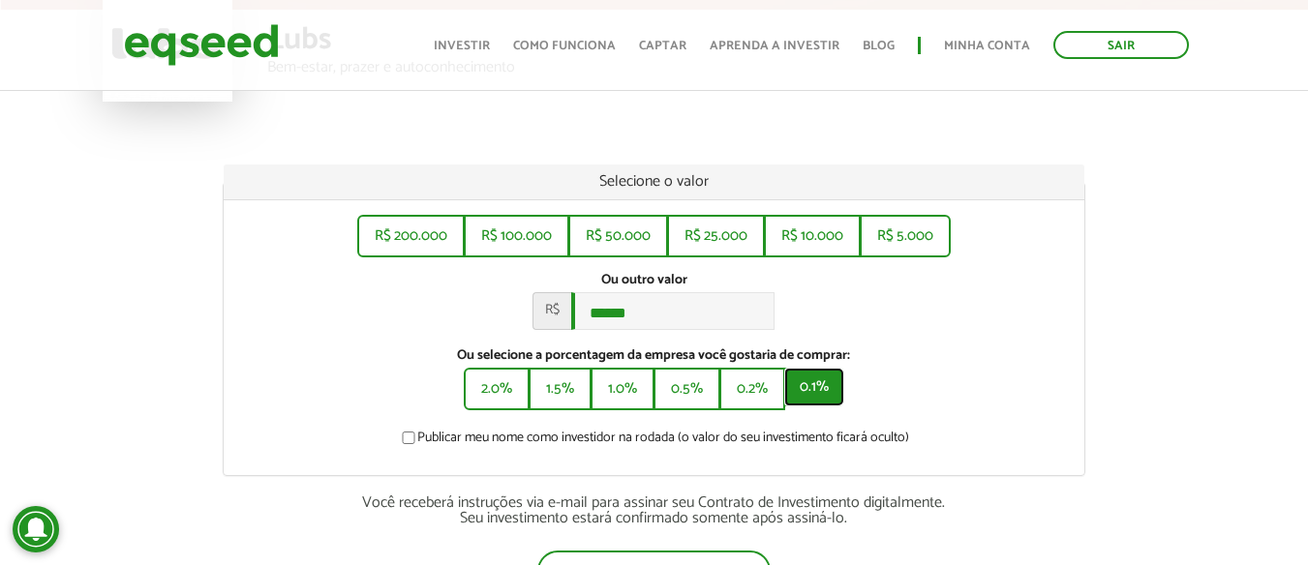
click at [814, 406] on button "0.1%" at bounding box center [814, 387] width 60 height 39
click at [765, 406] on button "0.2%" at bounding box center [750, 387] width 62 height 39
click at [799, 406] on button "0.1%" at bounding box center [814, 387] width 60 height 39
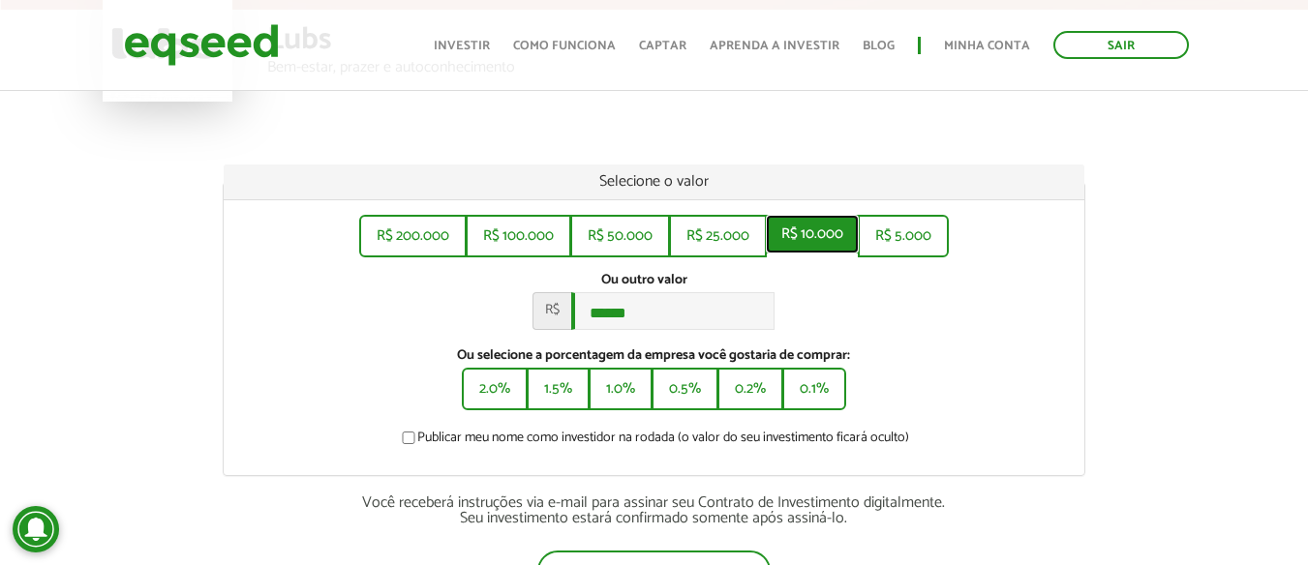
click at [809, 239] on button "R$ 10.000" at bounding box center [812, 234] width 93 height 39
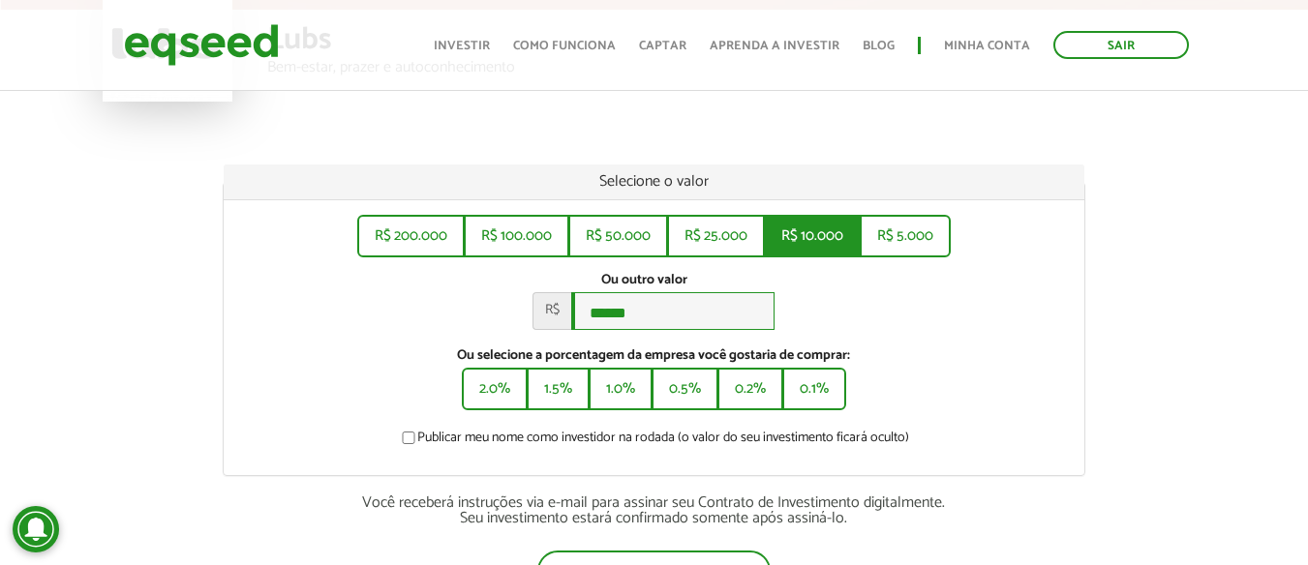
type input "******"
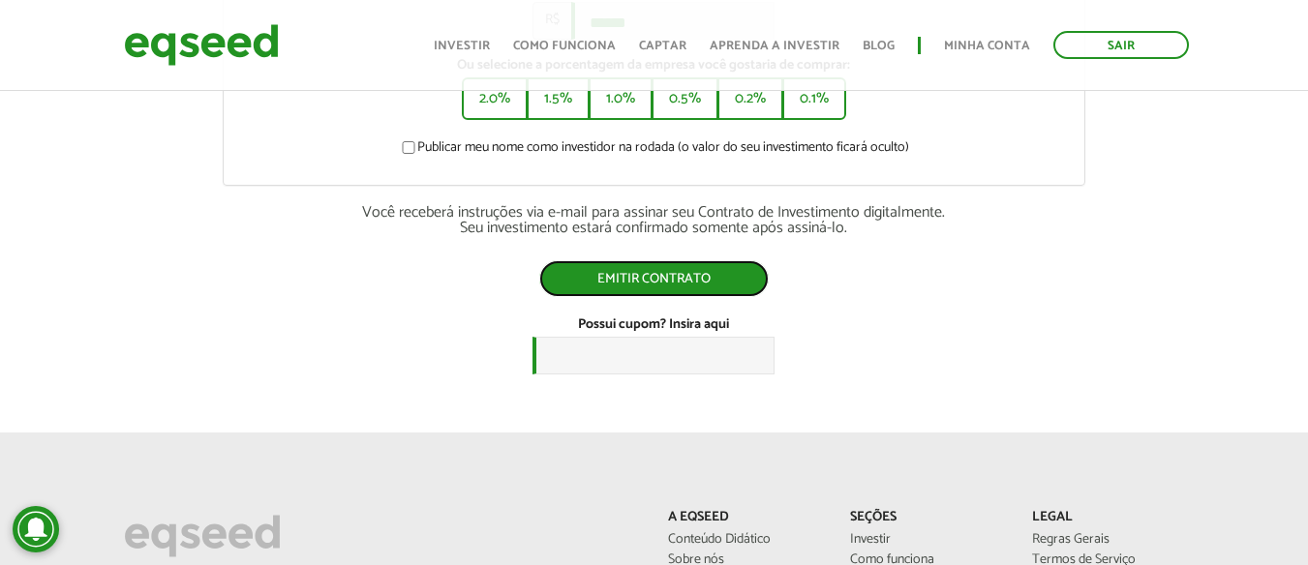
click at [685, 281] on button "Emitir contrato" at bounding box center [653, 278] width 229 height 37
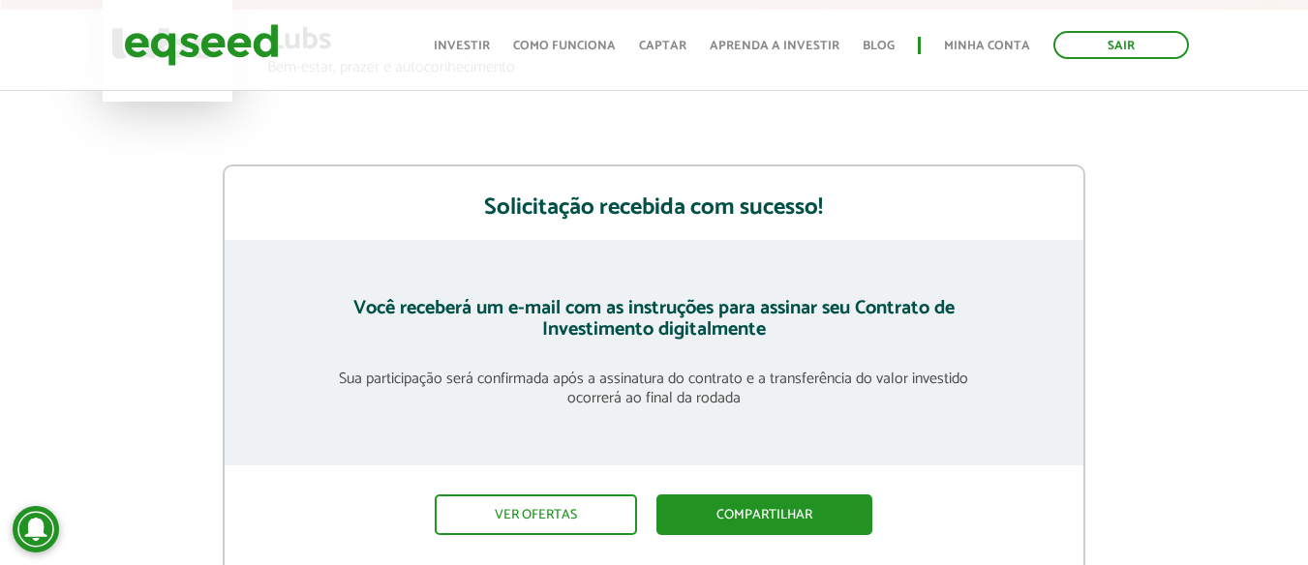
scroll to position [290, 0]
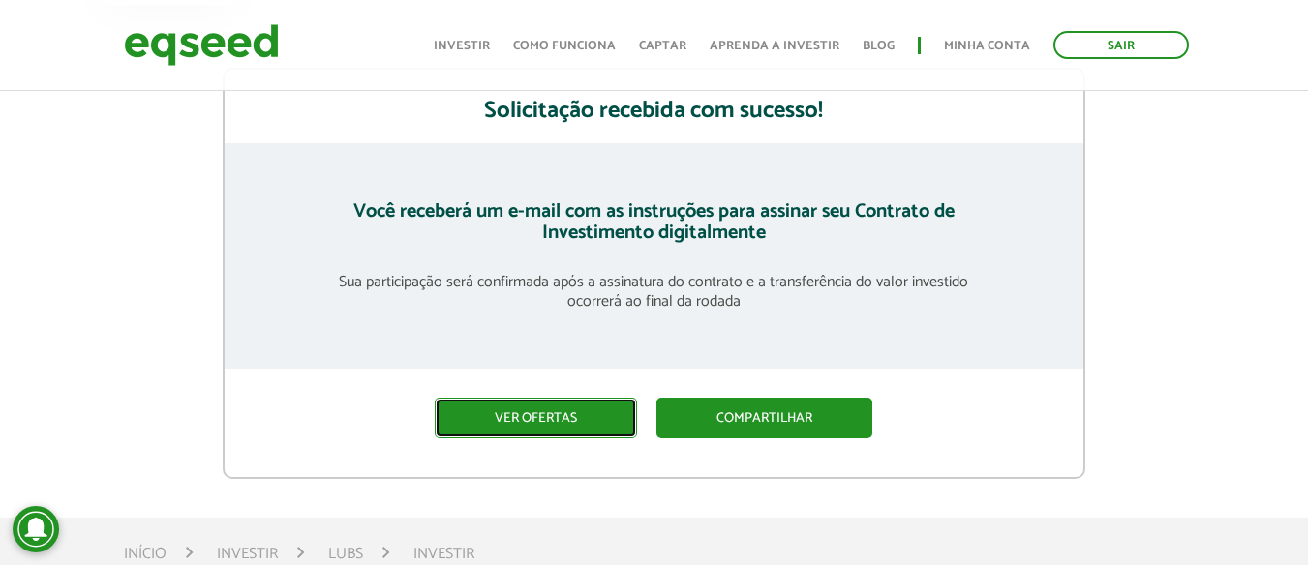
click at [591, 419] on link "Ver ofertas" at bounding box center [536, 418] width 202 height 41
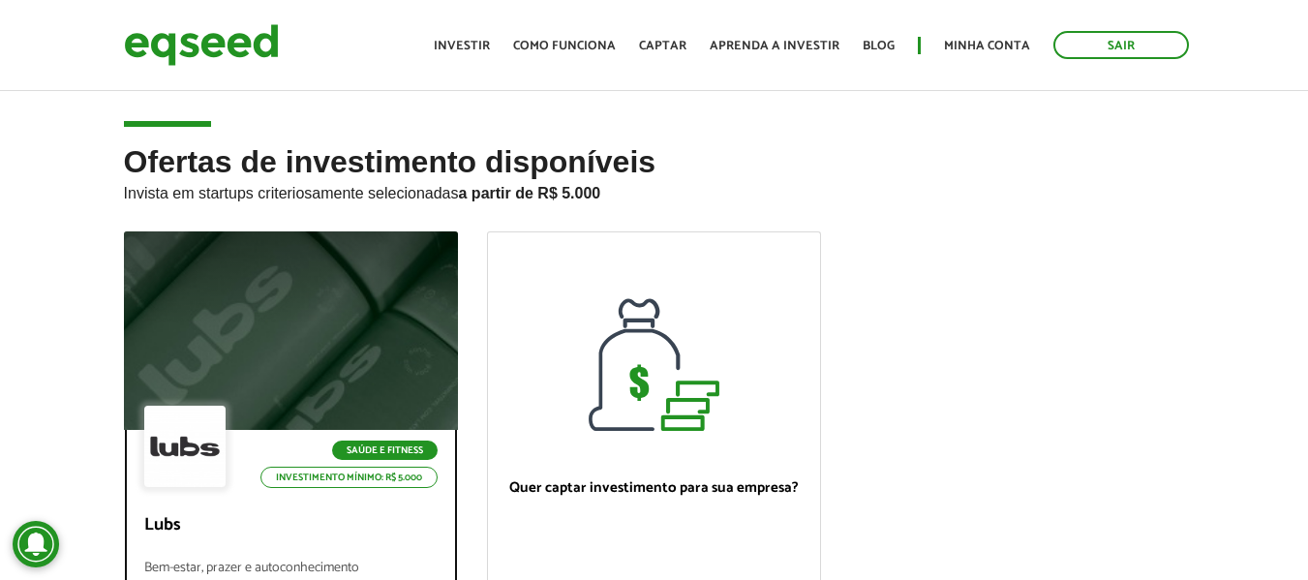
click at [368, 294] on div at bounding box center [290, 331] width 401 height 238
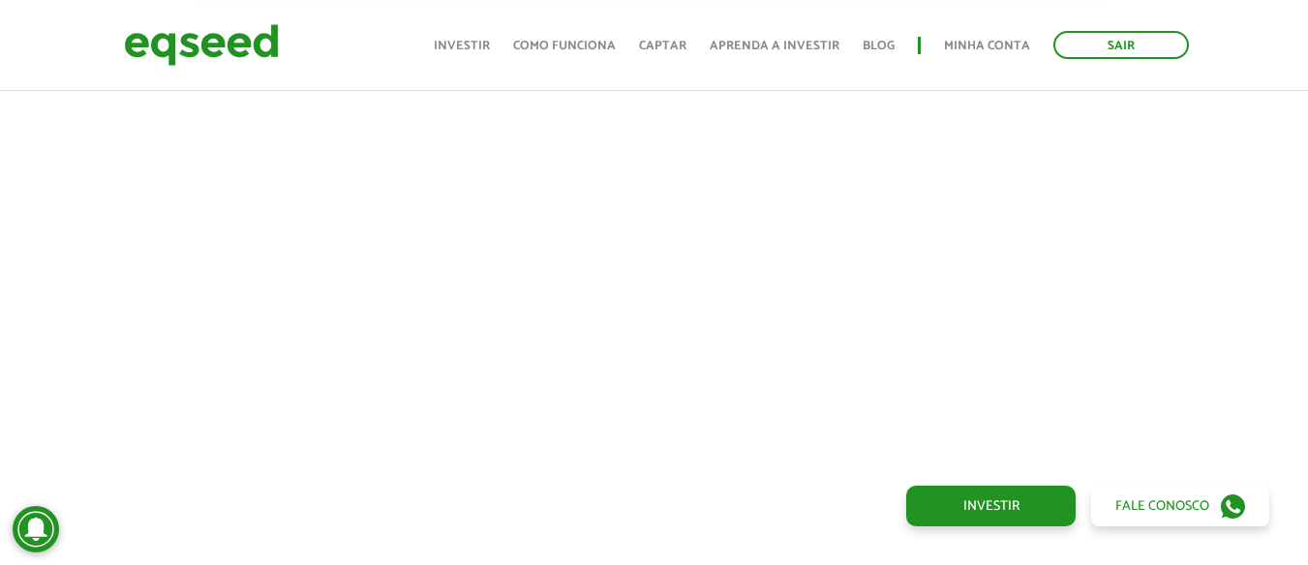
scroll to position [796, 0]
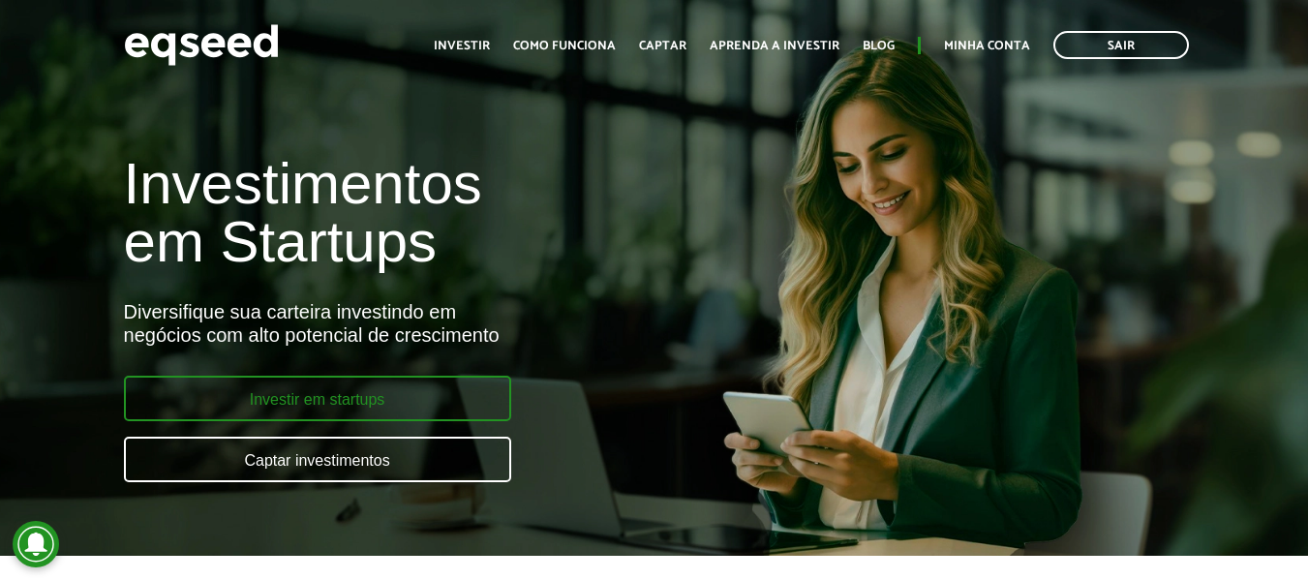
click at [389, 412] on link "Investir em startups" at bounding box center [317, 398] width 387 height 45
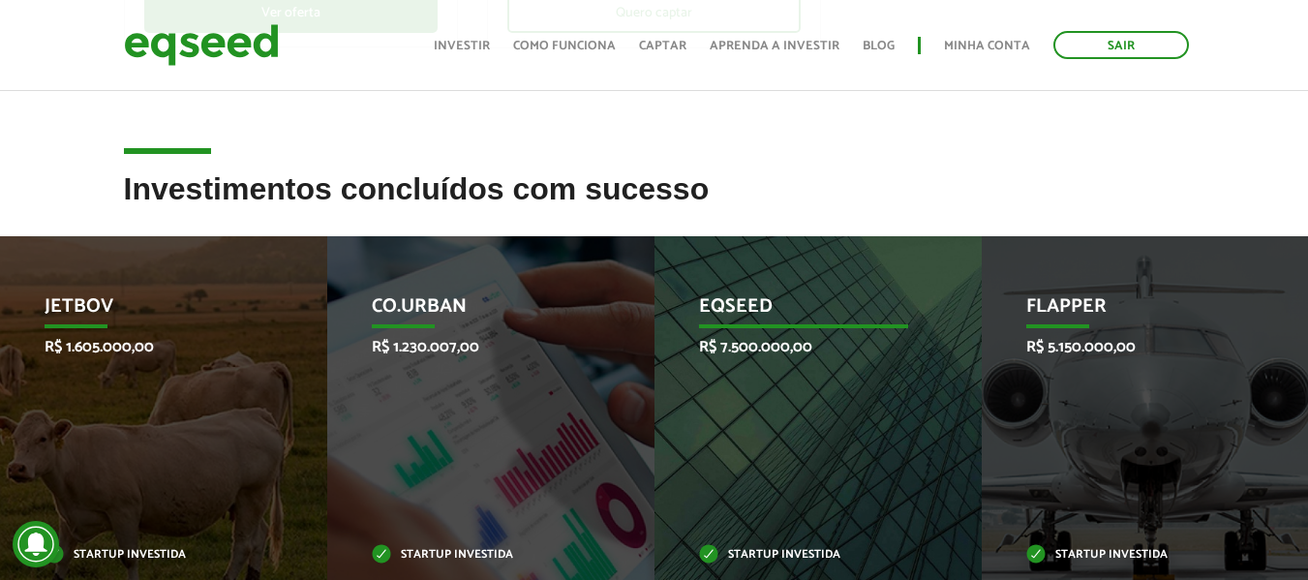
scroll to position [774, 0]
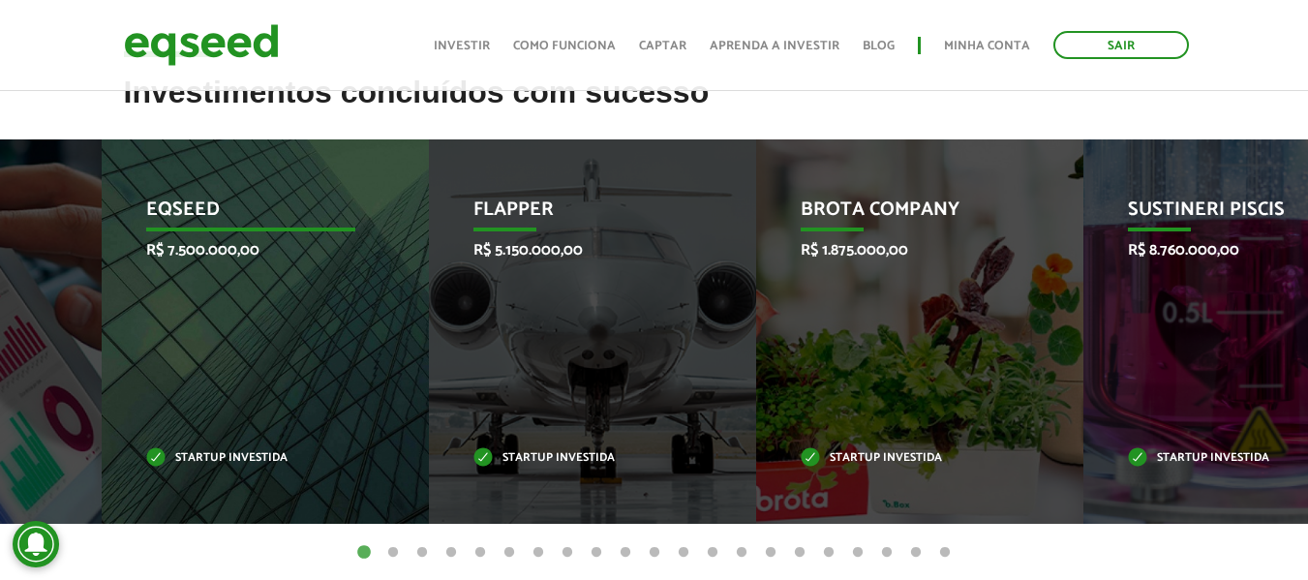
drag, startPoint x: 886, startPoint y: 328, endPoint x: 298, endPoint y: 303, distance: 588.0
click at [300, 305] on div "EqSeed R$ 7.500.000,00 Startup investida" at bounding box center [251, 331] width 298 height 384
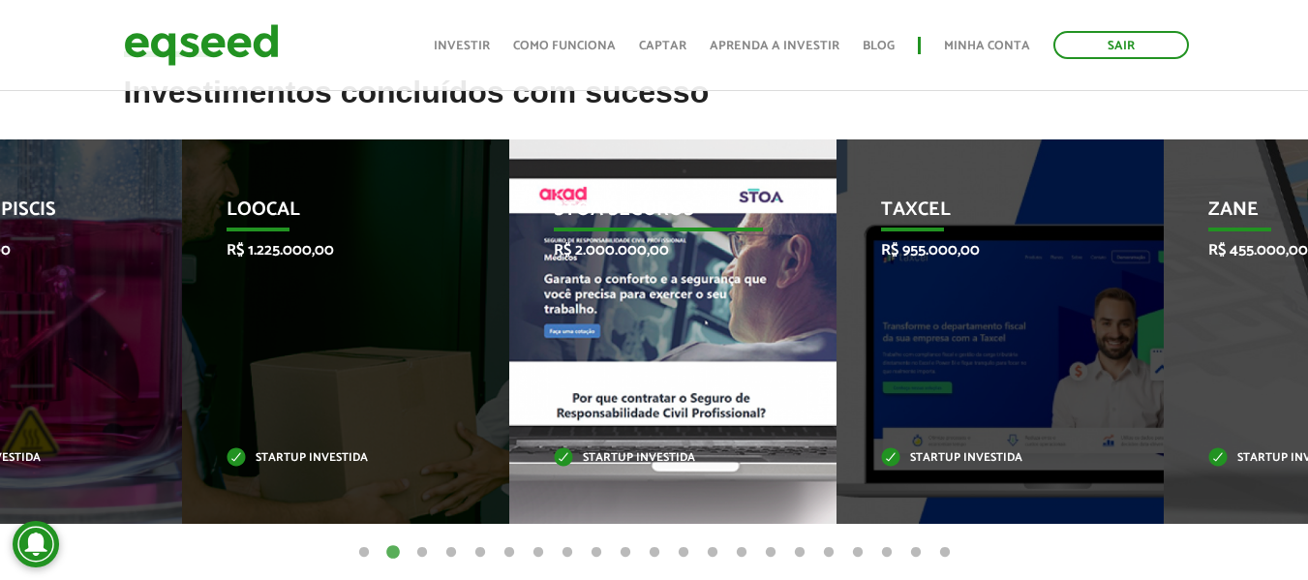
drag, startPoint x: 938, startPoint y: 320, endPoint x: 461, endPoint y: 316, distance: 477.2
click at [509, 316] on div "STOA Seguros R$ 2.000.000,00 Startup investida" at bounding box center [658, 331] width 298 height 384
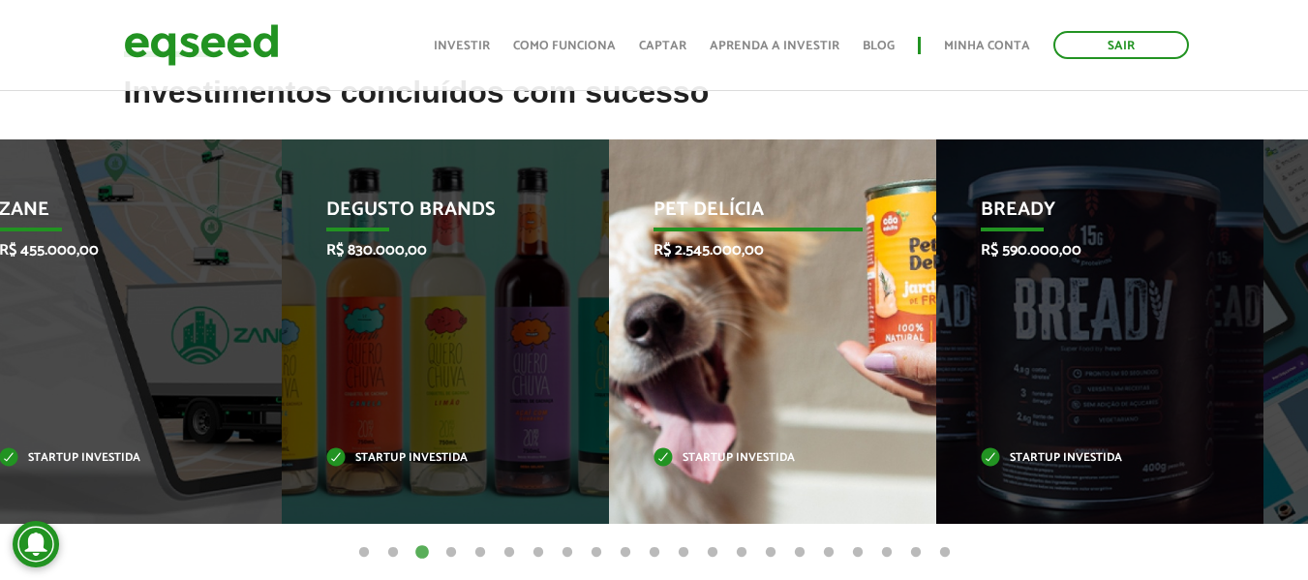
drag, startPoint x: 959, startPoint y: 314, endPoint x: 562, endPoint y: 307, distance: 396.9
click at [609, 311] on div "Pet Delícia R$ 2.545.000,00 Startup investida" at bounding box center [758, 331] width 298 height 384
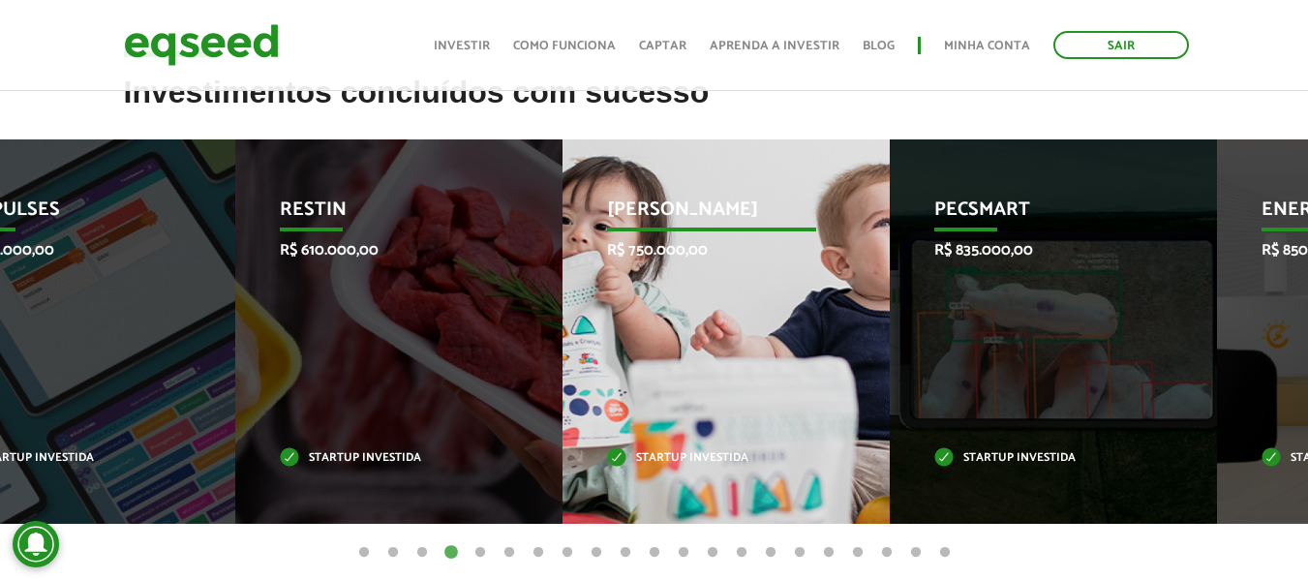
drag, startPoint x: 1079, startPoint y: 327, endPoint x: 660, endPoint y: 303, distance: 419.8
click at [660, 303] on div "Jornada Mima R$ 750.000,00 Startup investida" at bounding box center [711, 331] width 298 height 384
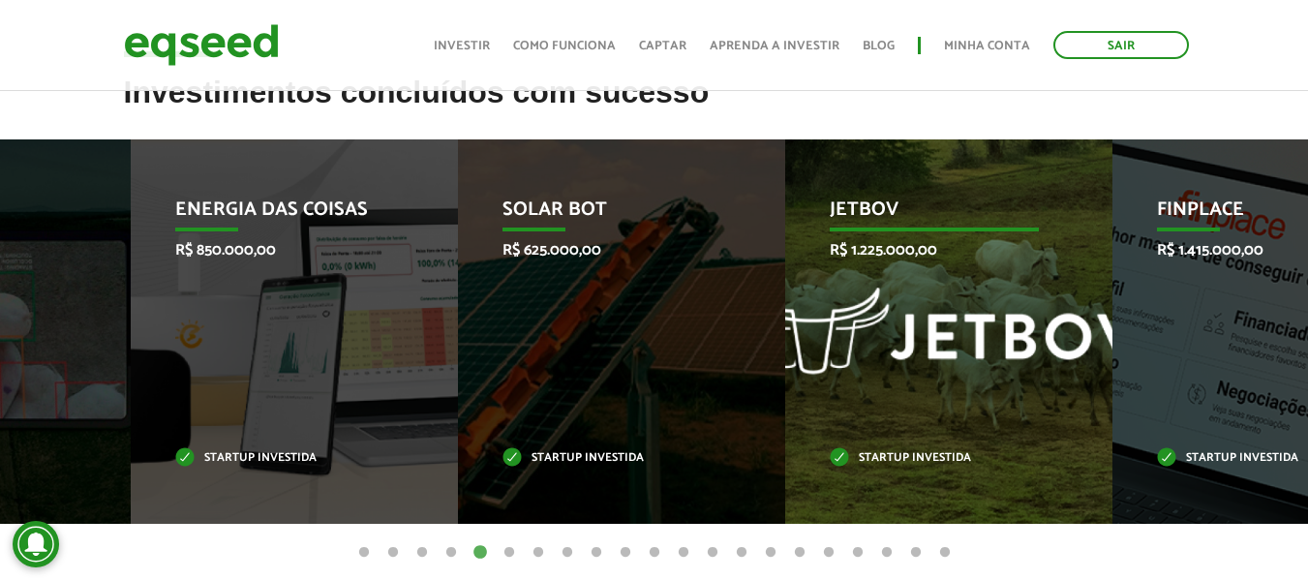
drag, startPoint x: 979, startPoint y: 275, endPoint x: 642, endPoint y: 270, distance: 337.8
click at [707, 270] on li "Solar Bot R$ 625.000,00 Startup investida" at bounding box center [621, 331] width 327 height 384
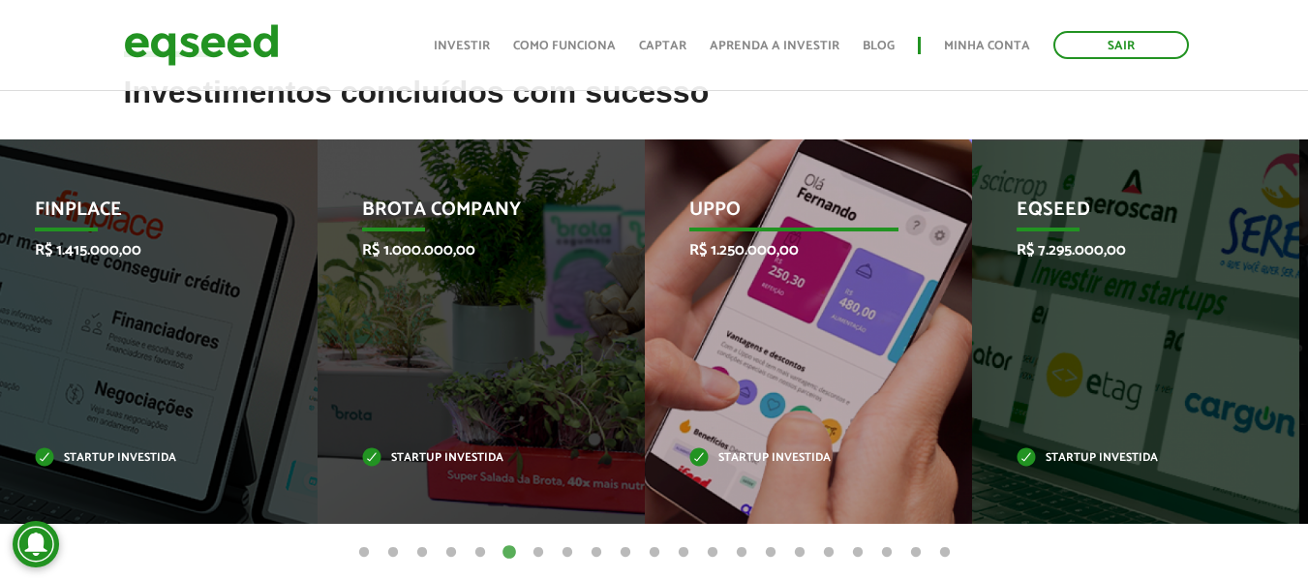
drag, startPoint x: 910, startPoint y: 287, endPoint x: 648, endPoint y: 266, distance: 262.2
click at [672, 268] on div "Uppo R$ 1.250.000,00 Startup investida" at bounding box center [794, 331] width 298 height 384
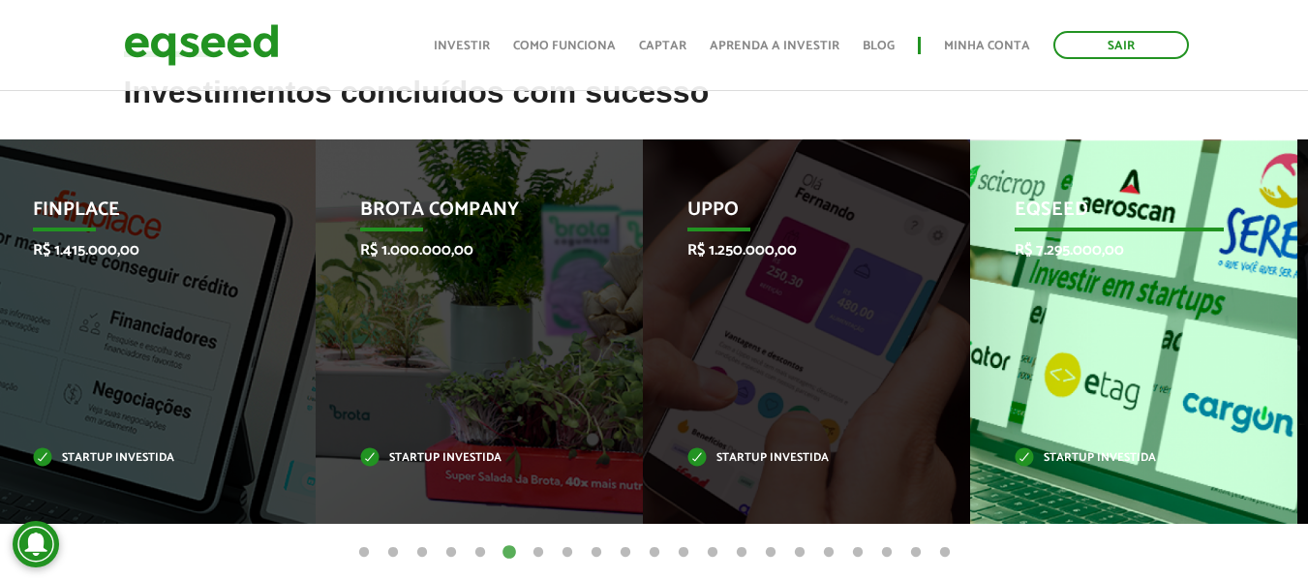
drag, startPoint x: 1006, startPoint y: 295, endPoint x: 669, endPoint y: 267, distance: 338.0
click at [970, 273] on div "EqSeed R$ 7.295.000,00 Startup investida" at bounding box center [1119, 331] width 298 height 384
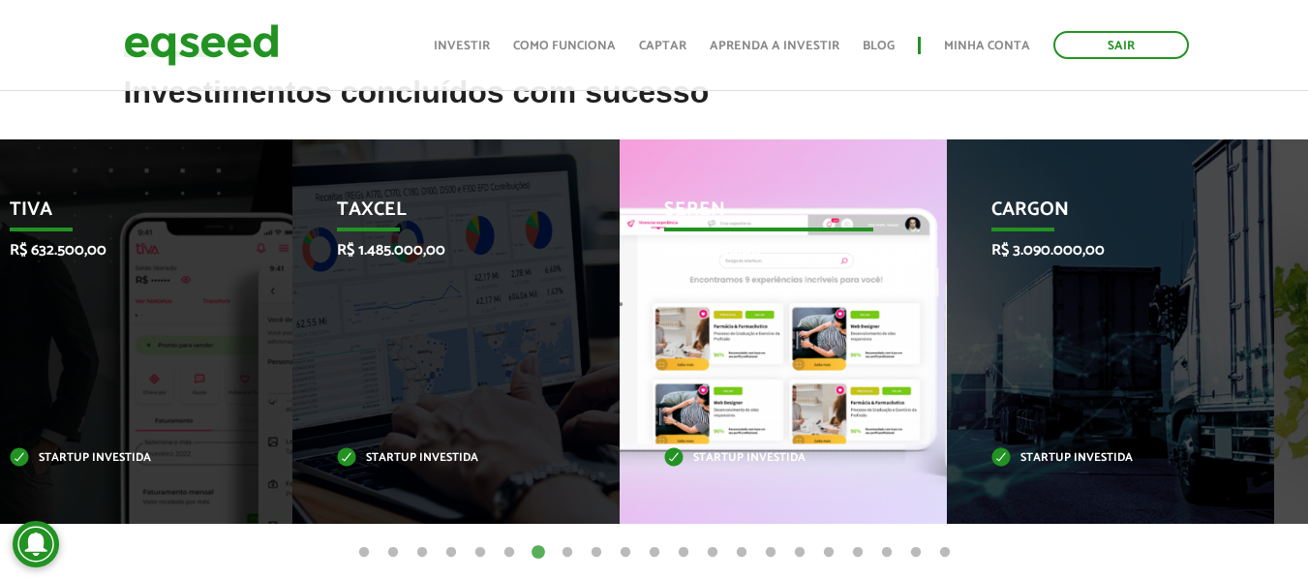
drag, startPoint x: 939, startPoint y: 286, endPoint x: 682, endPoint y: 269, distance: 257.0
click at [764, 279] on div "Seren R$ 682.500,00 Startup investida" at bounding box center [768, 331] width 298 height 384
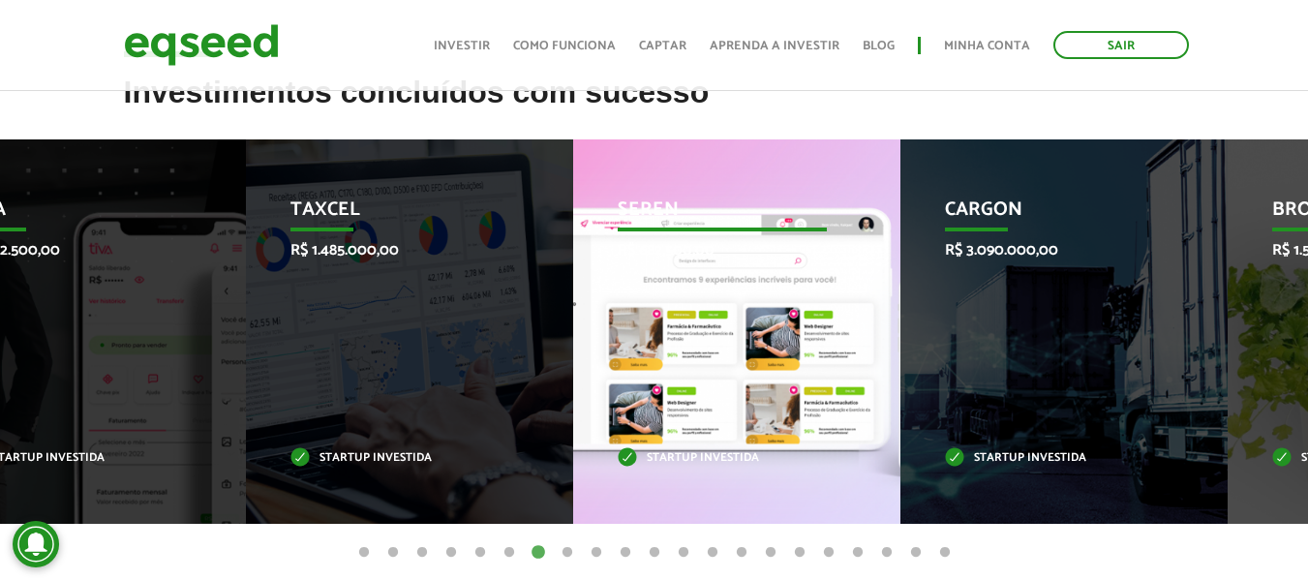
drag, startPoint x: 806, startPoint y: 284, endPoint x: 522, endPoint y: 274, distance: 284.7
click at [573, 274] on div "Seren R$ 682.500,00 Startup investida" at bounding box center [722, 331] width 298 height 384
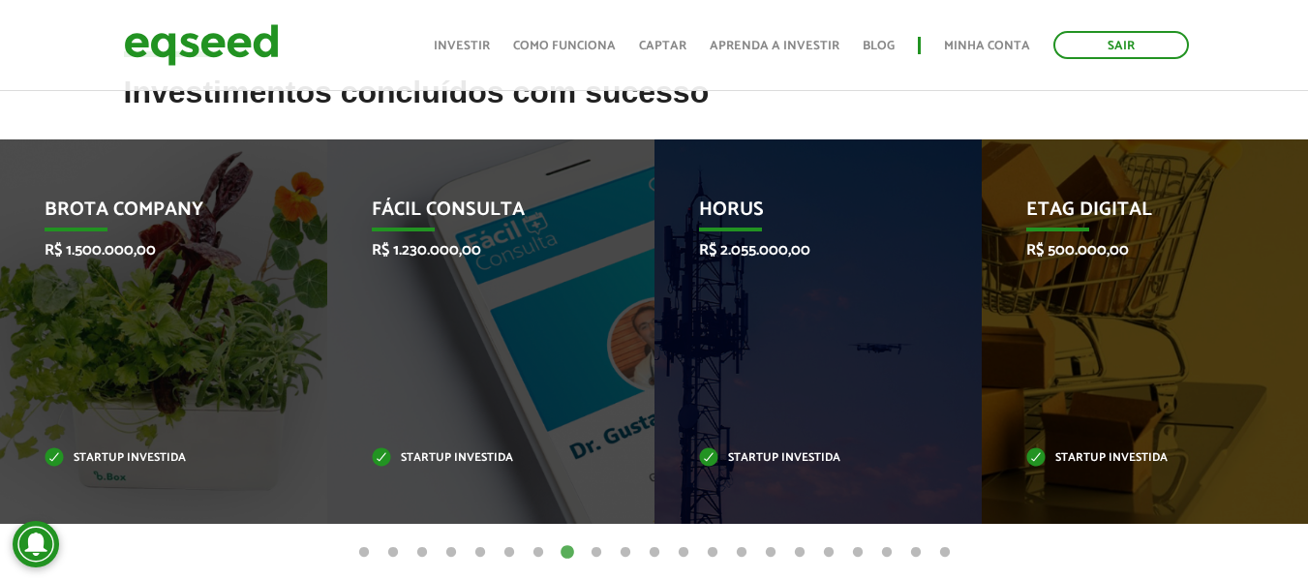
click at [364, 549] on button "1" at bounding box center [363, 552] width 19 height 19
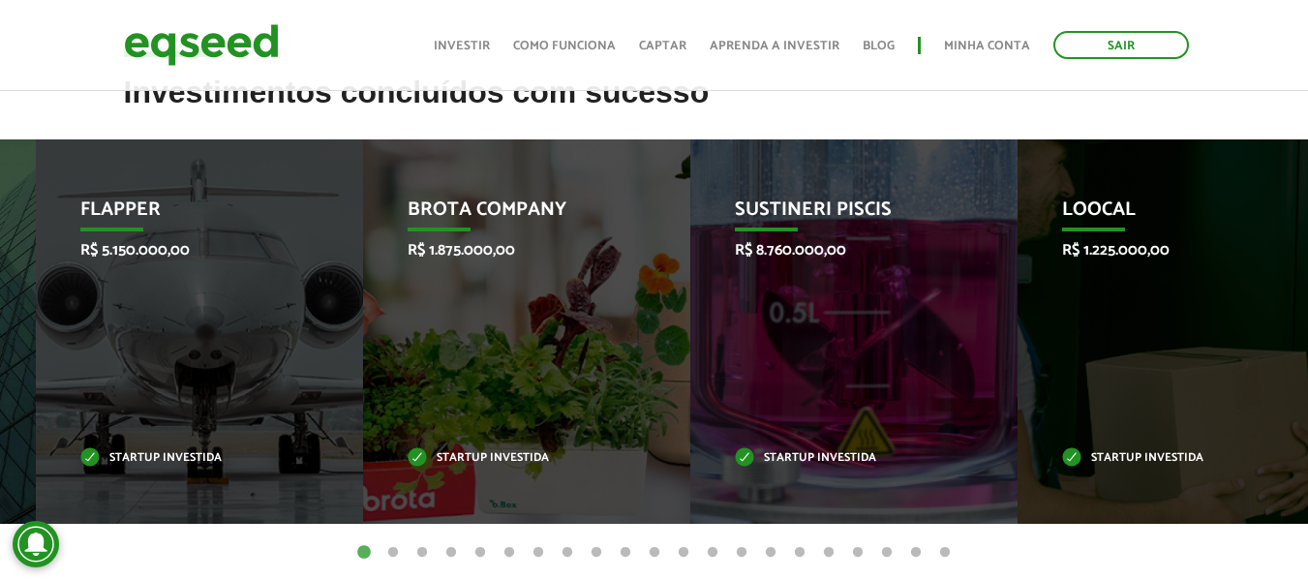
drag, startPoint x: 848, startPoint y: 311, endPoint x: 0, endPoint y: 237, distance: 851.0
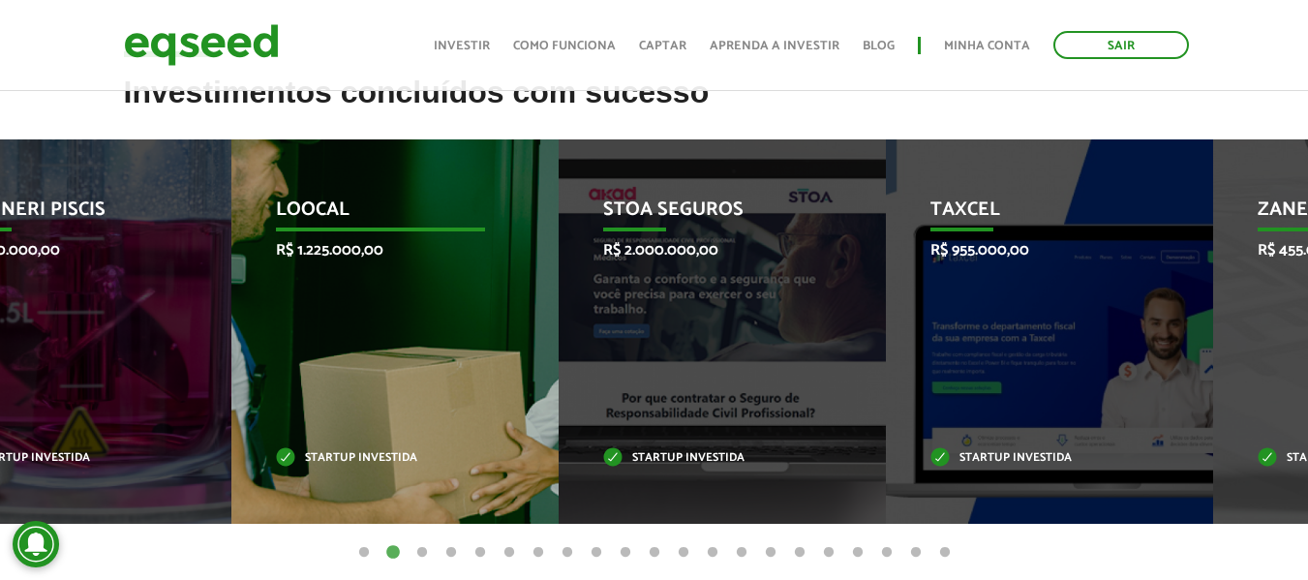
drag, startPoint x: 858, startPoint y: 305, endPoint x: 262, endPoint y: 276, distance: 595.9
click at [275, 278] on div "Loocal R$ 1.225.000,00 Startup investida" at bounding box center [380, 331] width 298 height 384
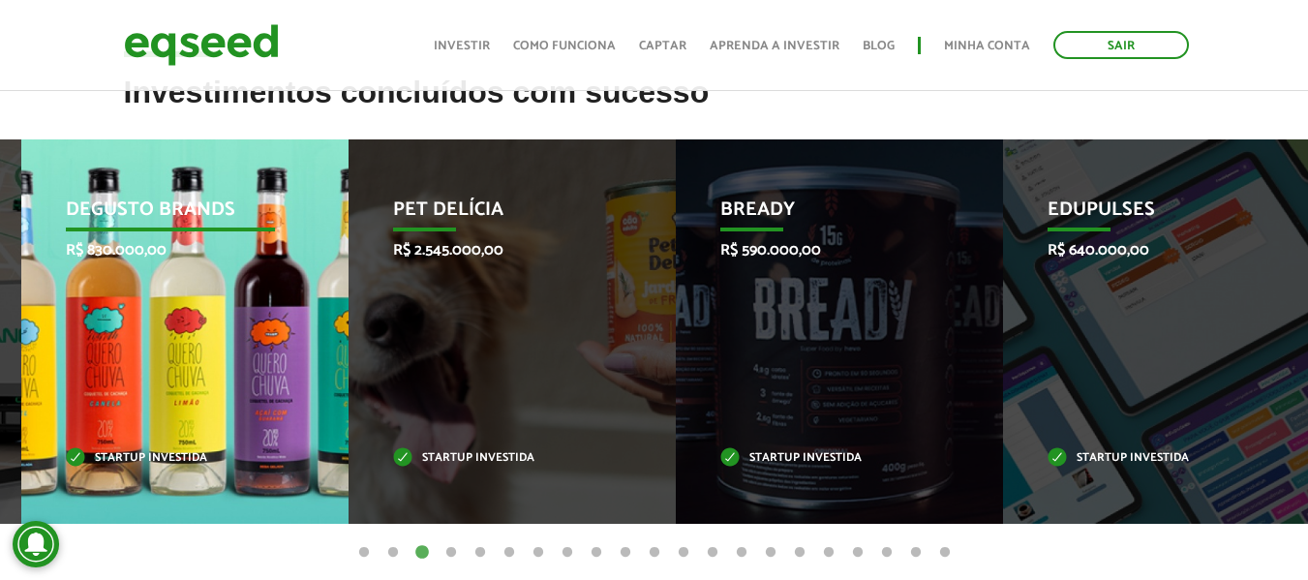
drag, startPoint x: 767, startPoint y: 298, endPoint x: 237, endPoint y: 251, distance: 531.5
click at [237, 251] on div "Degusto Brands R$ 830.000,00 Startup investida" at bounding box center [170, 331] width 298 height 384
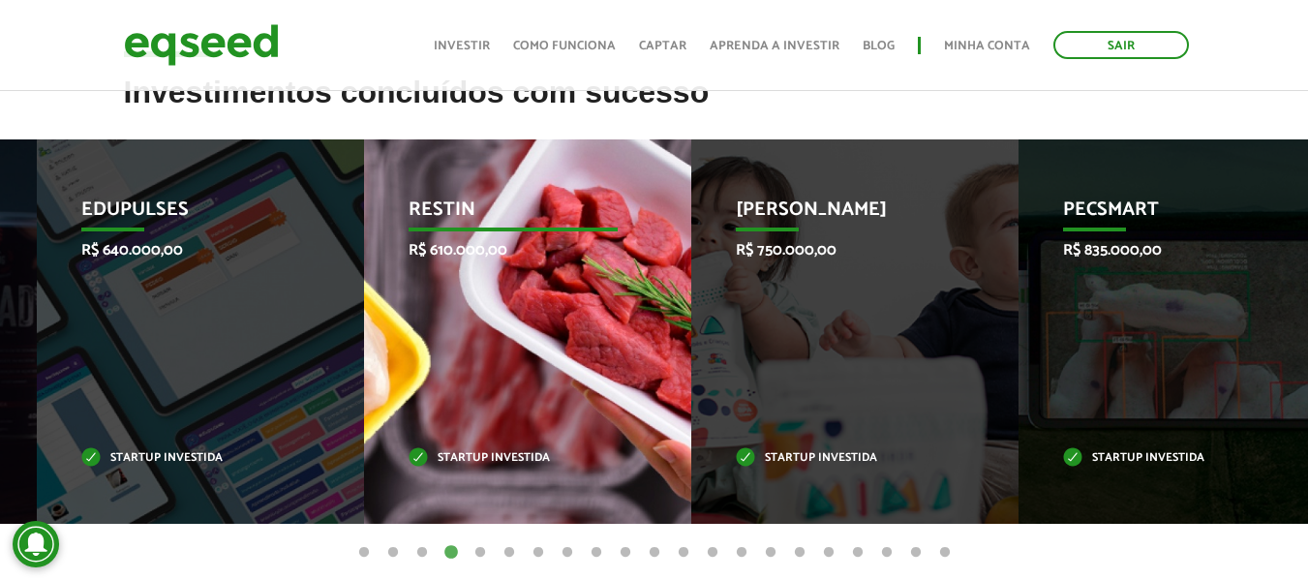
drag, startPoint x: 811, startPoint y: 383, endPoint x: 183, endPoint y: 358, distance: 628.6
click at [364, 358] on div "Restin R$ 610.000,00 Startup investida" at bounding box center [513, 331] width 298 height 384
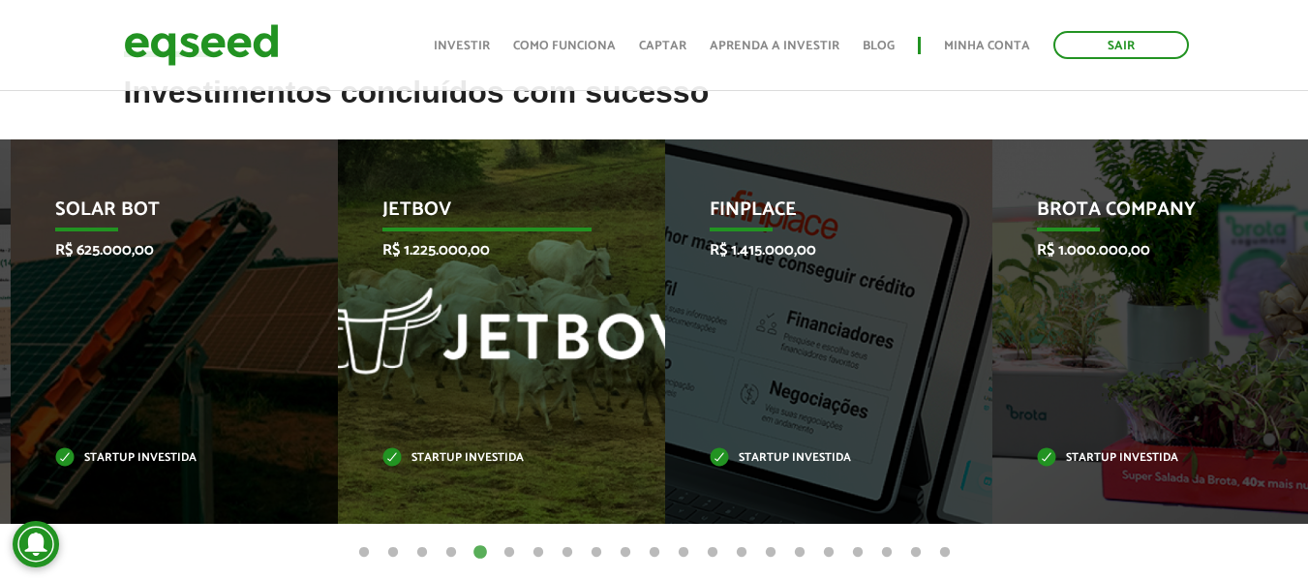
drag, startPoint x: 931, startPoint y: 334, endPoint x: 264, endPoint y: 286, distance: 668.5
click at [282, 287] on div "Solar Bot R$ 625.000,00 Startup investida" at bounding box center [160, 331] width 298 height 384
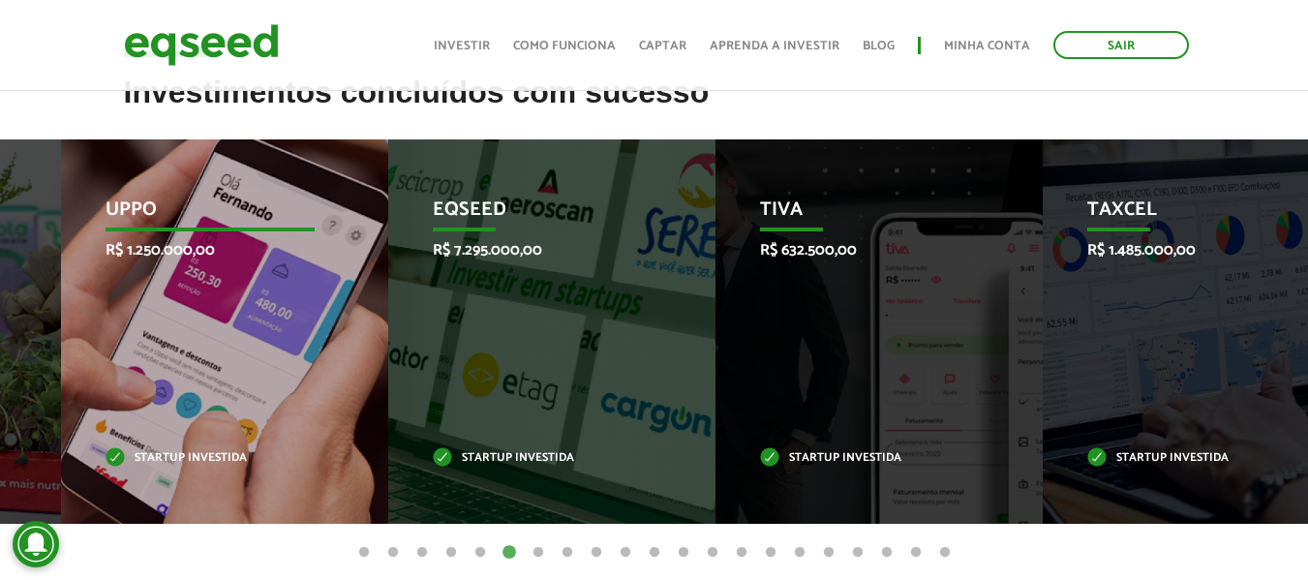
drag, startPoint x: 805, startPoint y: 376, endPoint x: 195, endPoint y: 346, distance: 611.4
click at [206, 347] on div "Uppo R$ 1.250.000,00 Startup investida" at bounding box center [210, 331] width 298 height 384
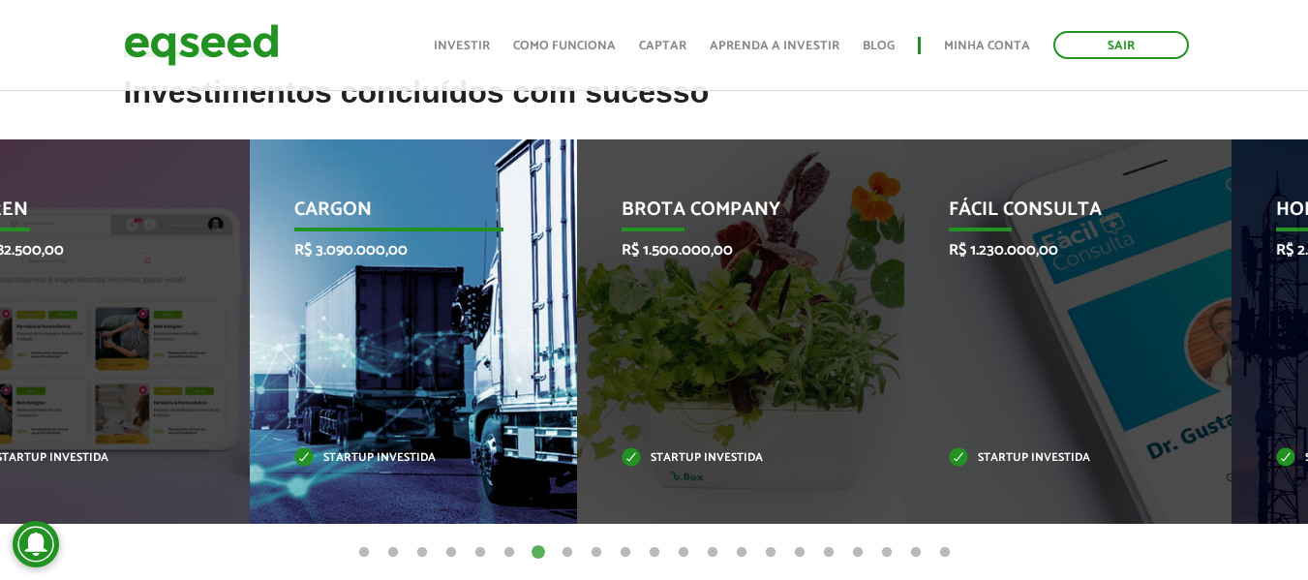
drag, startPoint x: 970, startPoint y: 361, endPoint x: 224, endPoint y: 317, distance: 747.5
click at [227, 319] on li "Seren R$ 682.500,00 Startup investida" at bounding box center [86, 331] width 327 height 384
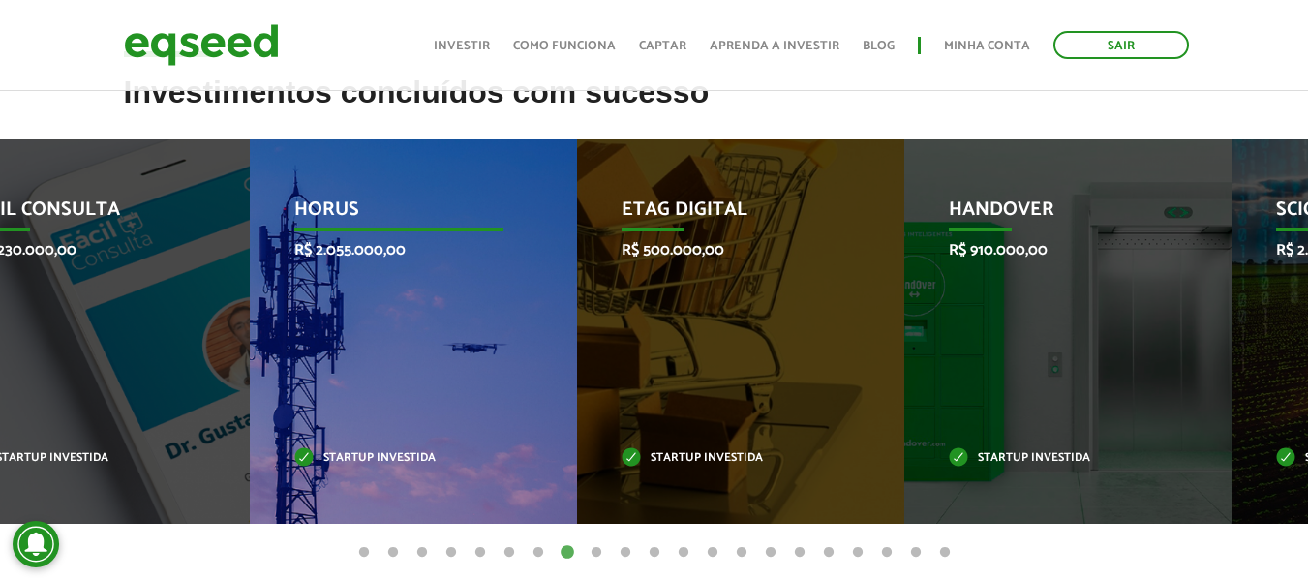
drag, startPoint x: 923, startPoint y: 334, endPoint x: 182, endPoint y: 322, distance: 741.5
click at [250, 322] on div "HORUS R$ 2.055.000,00 Startup investida" at bounding box center [399, 331] width 298 height 384
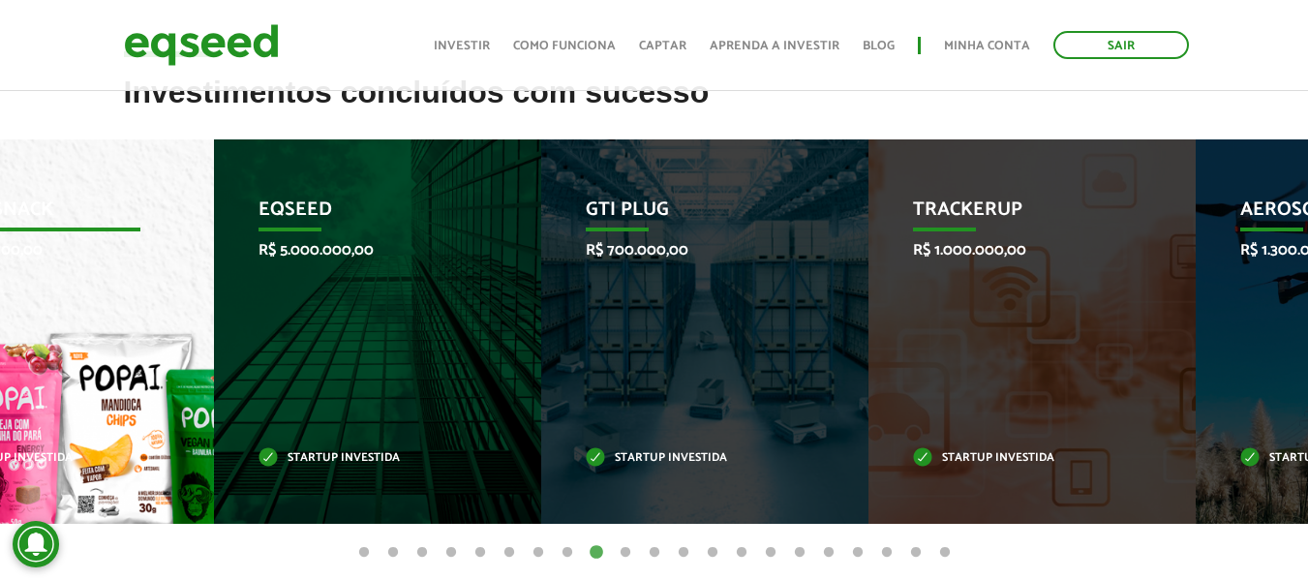
drag, startPoint x: 911, startPoint y: 365, endPoint x: 108, endPoint y: 365, distance: 802.3
click at [108, 365] on div "Popai Snack R$ 1.600.000,00 Startup investida" at bounding box center [36, 331] width 298 height 384
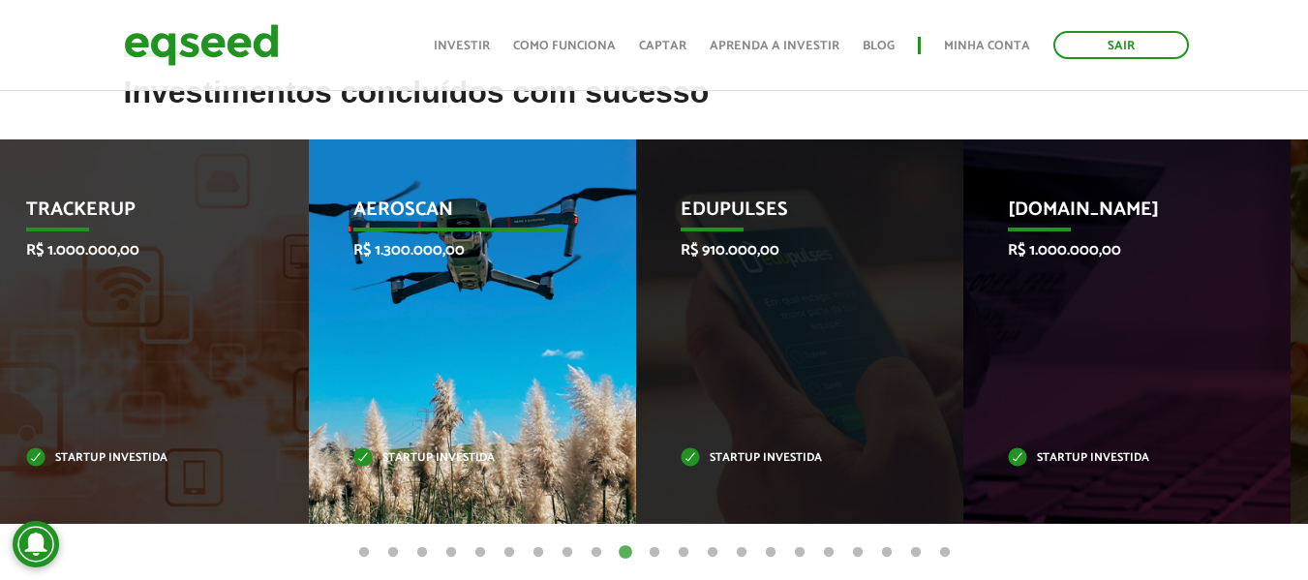
drag, startPoint x: 778, startPoint y: 349, endPoint x: 223, endPoint y: 312, distance: 556.8
click at [309, 312] on div "Aeroscan R$ 1.300.000,00 Startup investida" at bounding box center [458, 331] width 298 height 384
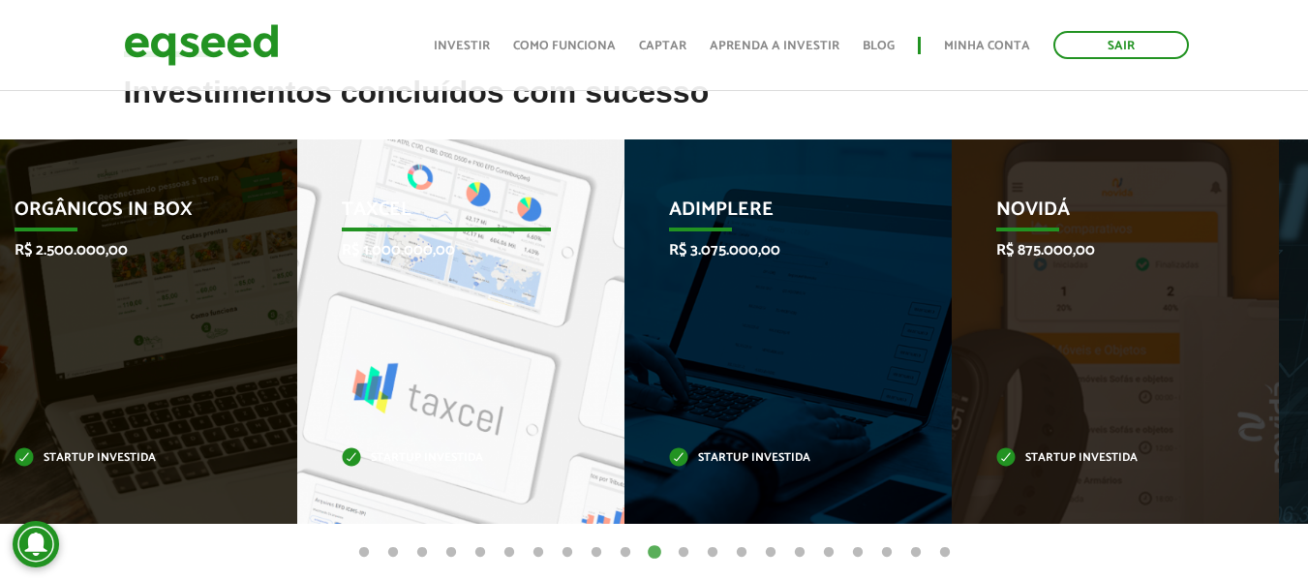
drag, startPoint x: 851, startPoint y: 367, endPoint x: 294, endPoint y: 324, distance: 558.1
click at [297, 324] on div "Taxcel R$ 1.000.000,00 Startup investida" at bounding box center [446, 331] width 298 height 384
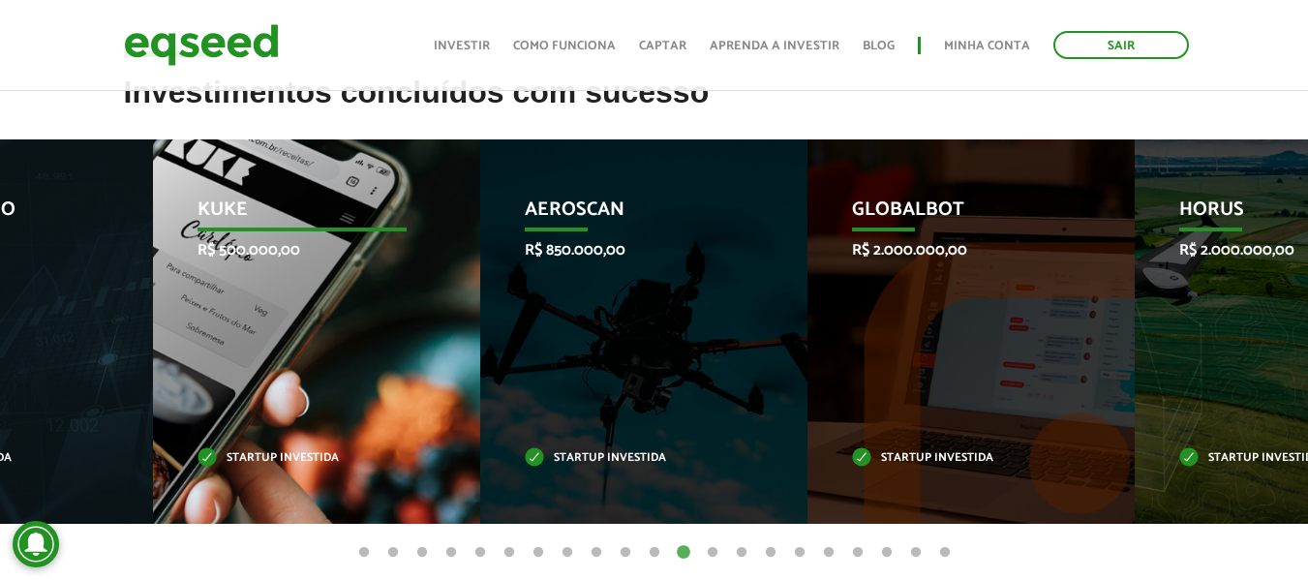
drag, startPoint x: 761, startPoint y: 376, endPoint x: 199, endPoint y: 359, distance: 561.6
click at [199, 359] on div "Kuke R$ 500.000,00 Startup investida" at bounding box center [302, 331] width 298 height 384
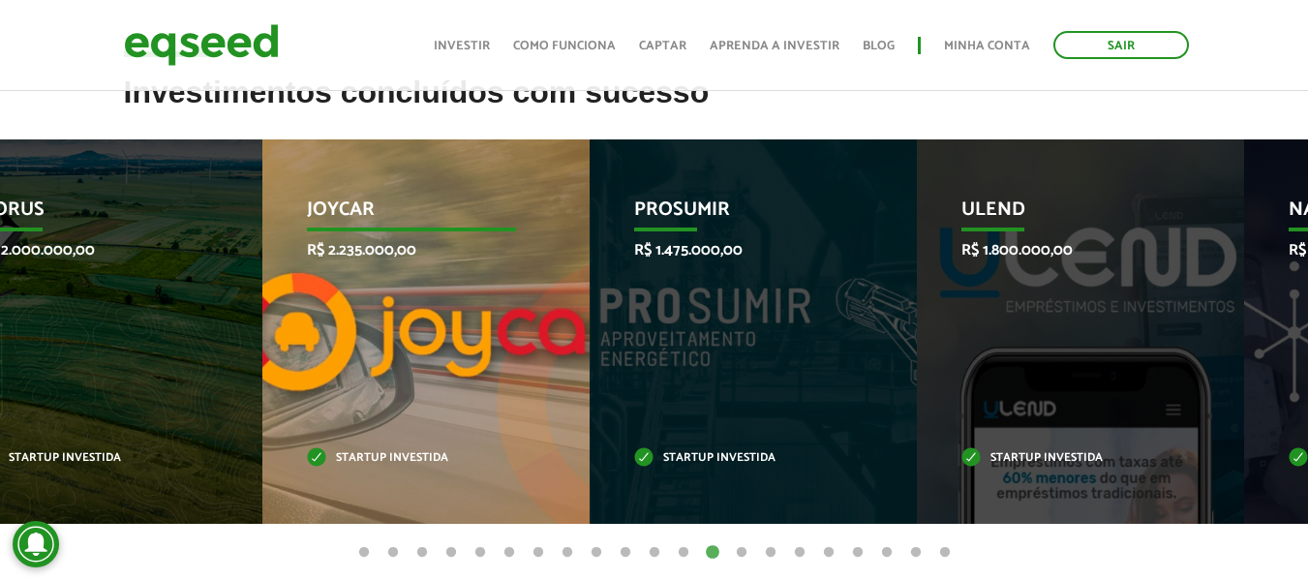
drag, startPoint x: 832, startPoint y: 354, endPoint x: 440, endPoint y: 344, distance: 392.1
click at [440, 344] on div "Joycar R$ 2.235.000,00 Startup investida" at bounding box center [411, 331] width 298 height 384
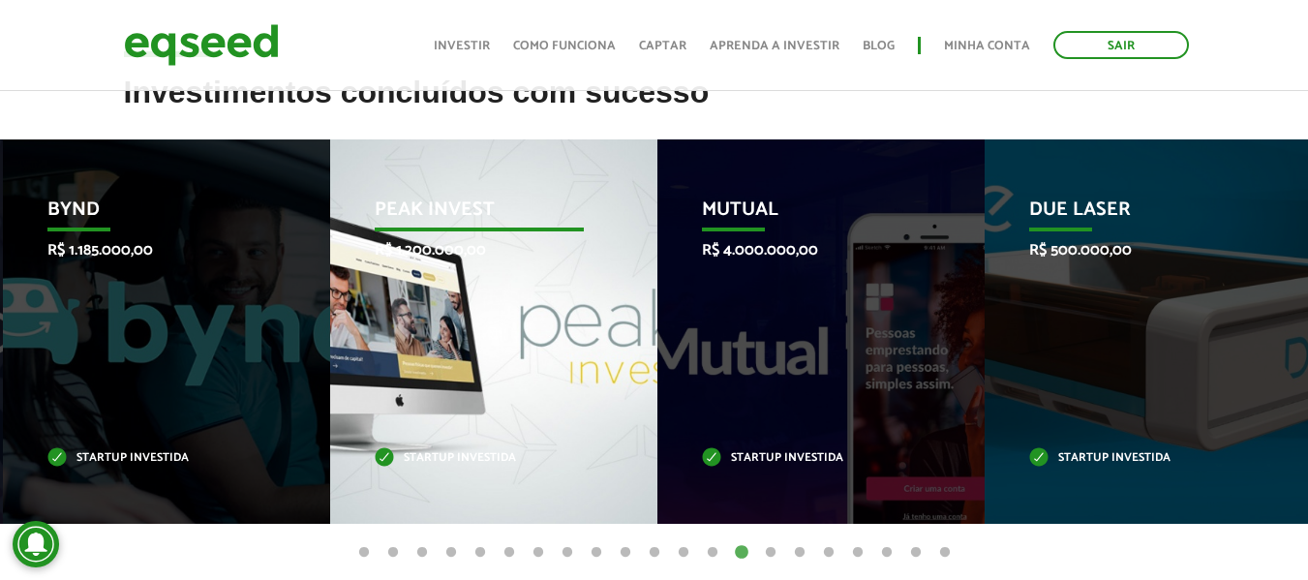
drag, startPoint x: 794, startPoint y: 346, endPoint x: 140, endPoint y: 296, distance: 655.2
click at [135, 296] on div "Bynd R$ 1.185.000,00 Startup investida" at bounding box center [152, 331] width 298 height 384
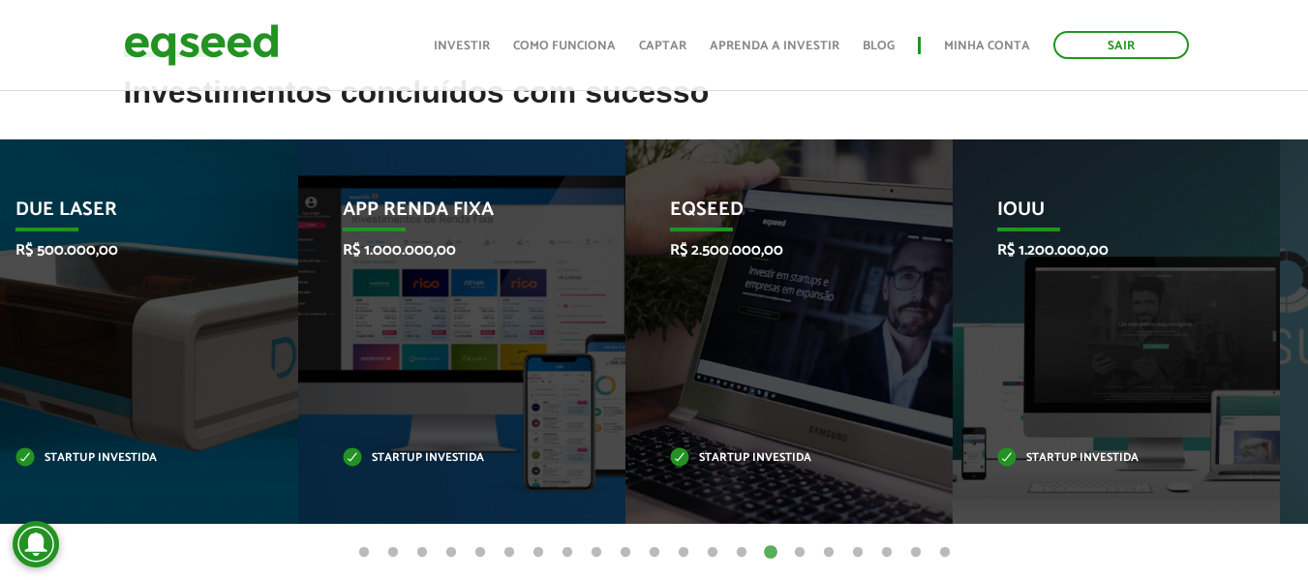
drag, startPoint x: 640, startPoint y: 338, endPoint x: 270, endPoint y: 313, distance: 370.6
click at [271, 313] on li "Due Laser R$ 500.000,00 Startup investida" at bounding box center [134, 331] width 327 height 384
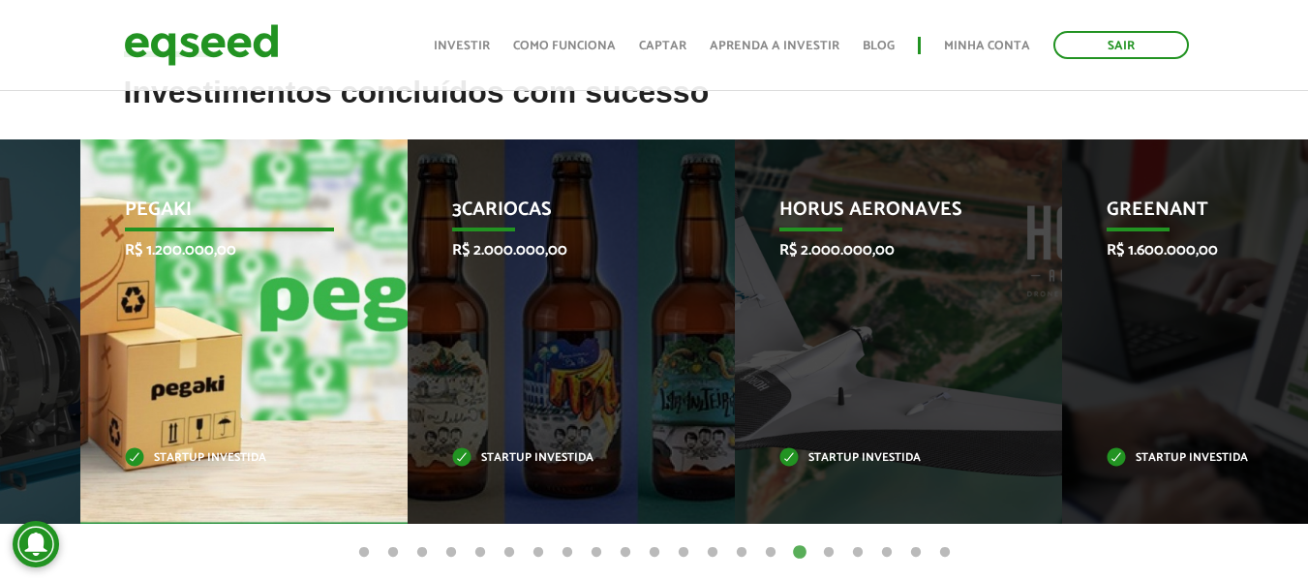
drag, startPoint x: 608, startPoint y: 354, endPoint x: 375, endPoint y: 343, distance: 233.5
click at [375, 343] on div "Pegaki R$ 1.200.000,00 Startup investida" at bounding box center [229, 331] width 298 height 384
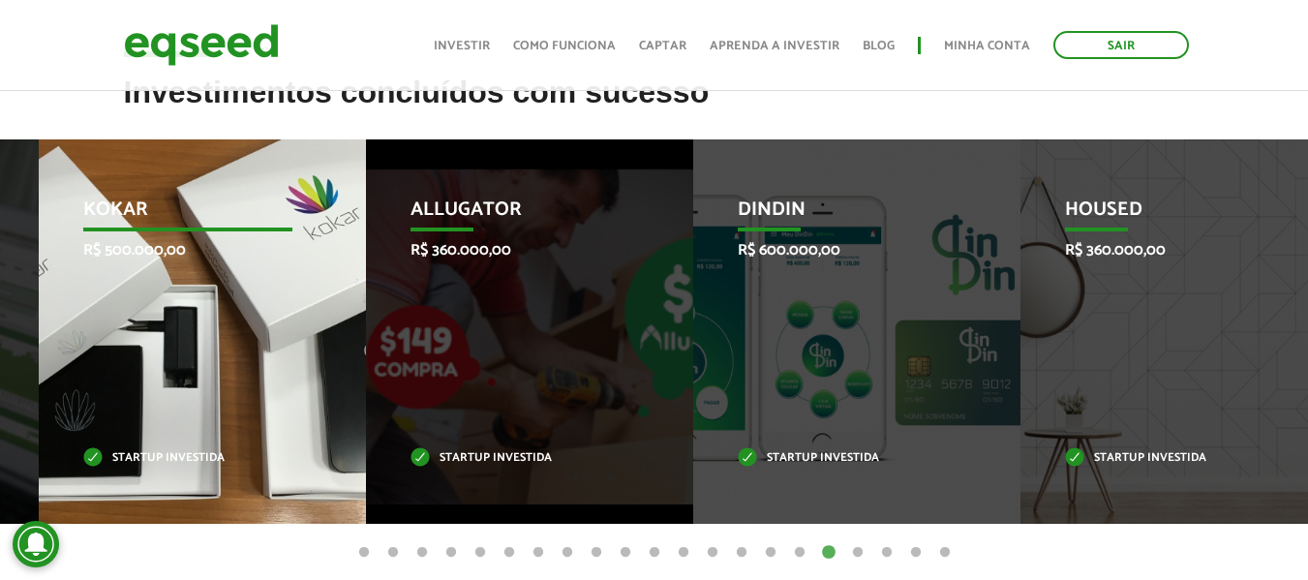
drag, startPoint x: 709, startPoint y: 368, endPoint x: 0, endPoint y: 299, distance: 712.7
click at [39, 299] on div "Kokar R$ 500.000,00 Startup investida" at bounding box center [188, 331] width 298 height 384
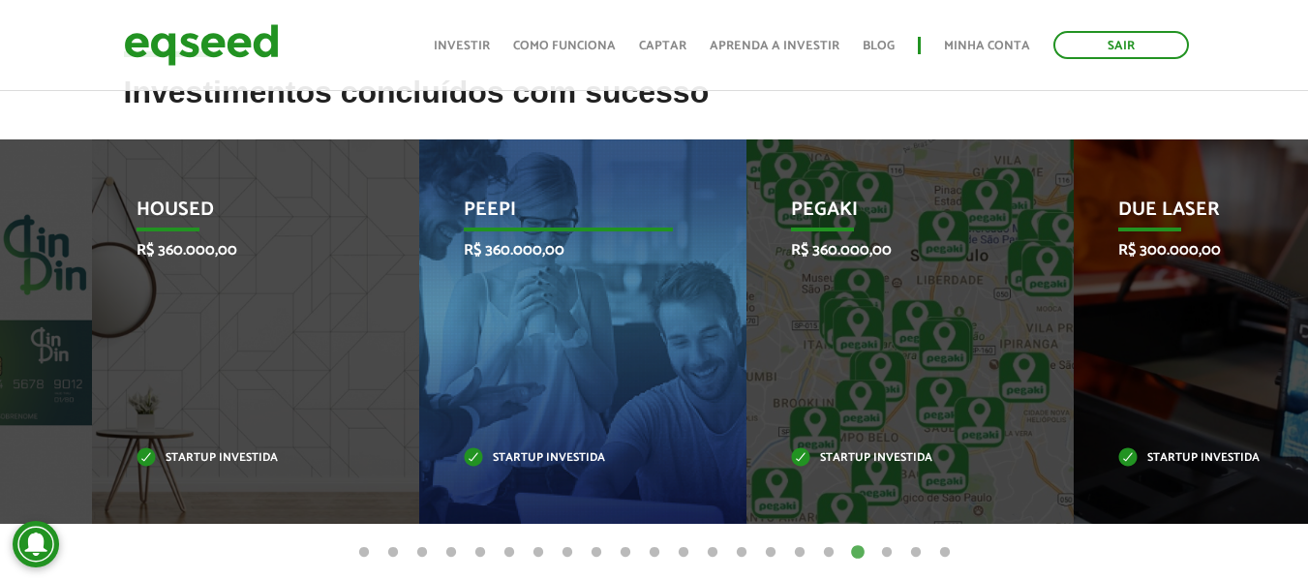
drag, startPoint x: 776, startPoint y: 384, endPoint x: 237, endPoint y: 360, distance: 539.6
click at [419, 360] on div "Peepi R$ 360.000,00 Startup investida" at bounding box center [568, 331] width 298 height 384
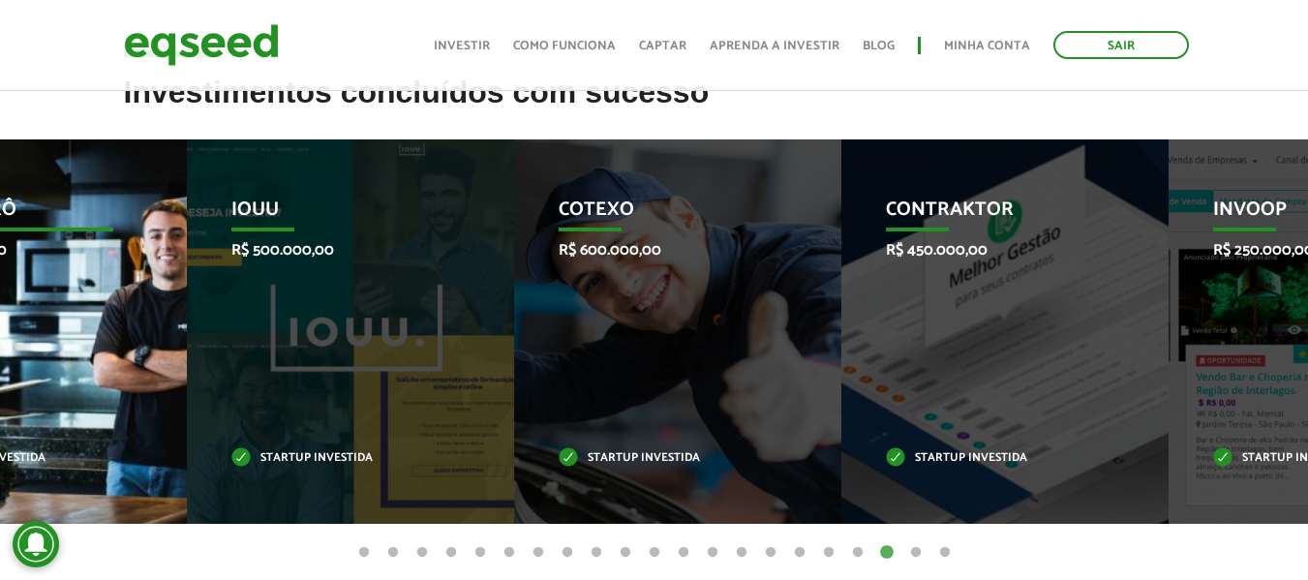
drag, startPoint x: 518, startPoint y: 371, endPoint x: 0, endPoint y: 317, distance: 520.5
click at [0, 324] on div "Meu Bistrô R$ 300.000,00 Startup investida" at bounding box center [9, 331] width 298 height 384
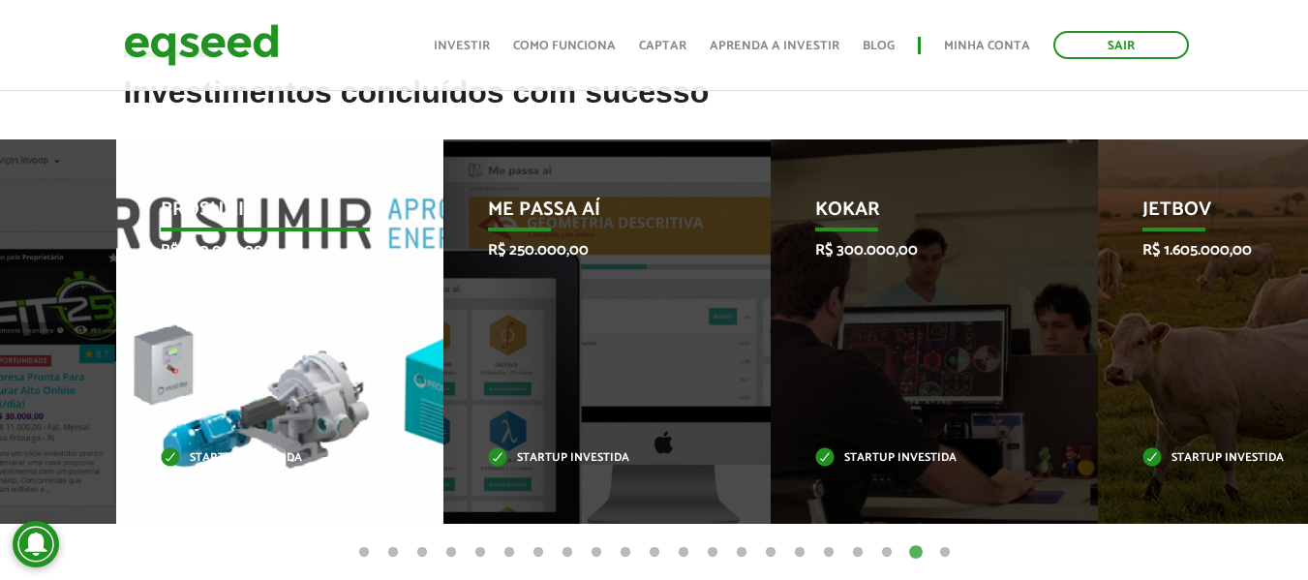
drag, startPoint x: 845, startPoint y: 352, endPoint x: 270, endPoint y: 298, distance: 577.4
click at [279, 298] on div "Prosumir R$ 300.000,00 Startup investida" at bounding box center [265, 331] width 298 height 384
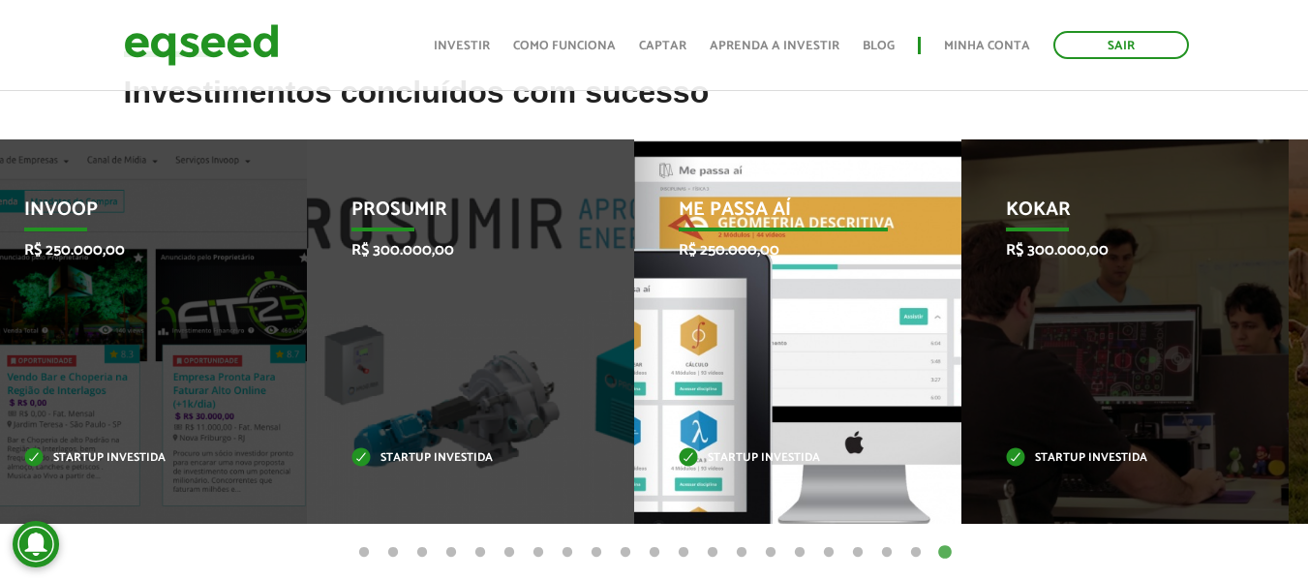
drag, startPoint x: 775, startPoint y: 351, endPoint x: 114, endPoint y: 279, distance: 665.0
click at [634, 285] on div "Me Passa Aí R$ 250.000,00 Startup investida" at bounding box center [783, 331] width 298 height 384
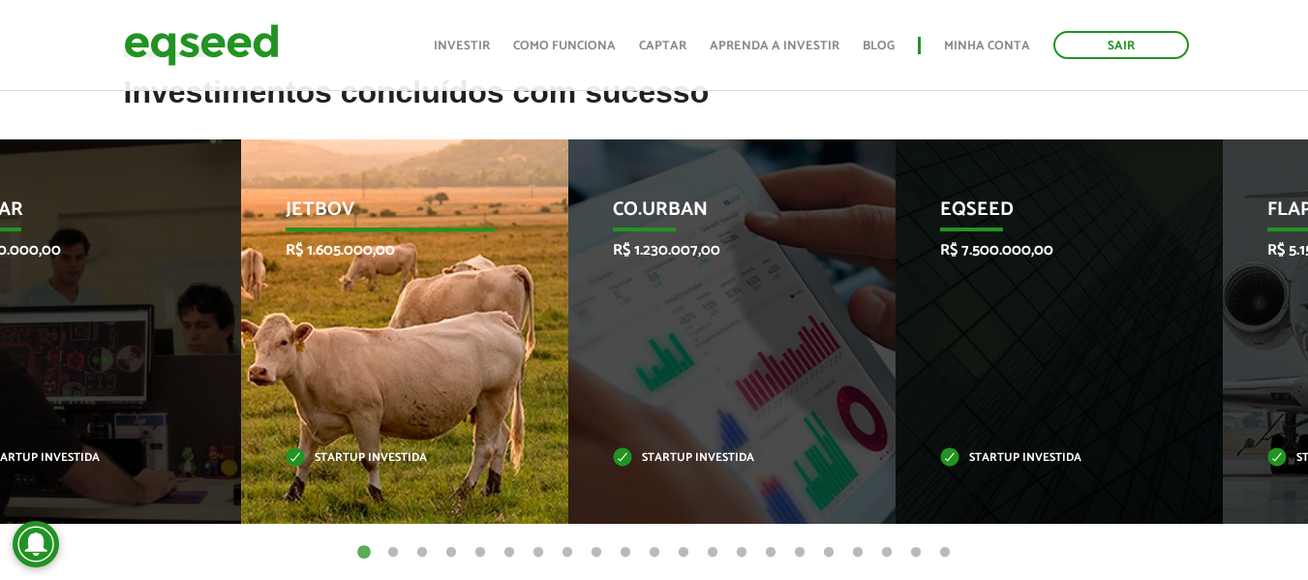
drag, startPoint x: 586, startPoint y: 268, endPoint x: 861, endPoint y: 268, distance: 275.8
click at [777, 268] on div "Co.Urban R$ 1.230.007,00 Startup investida" at bounding box center [717, 331] width 298 height 384
